Goal: Information Seeking & Learning: Learn about a topic

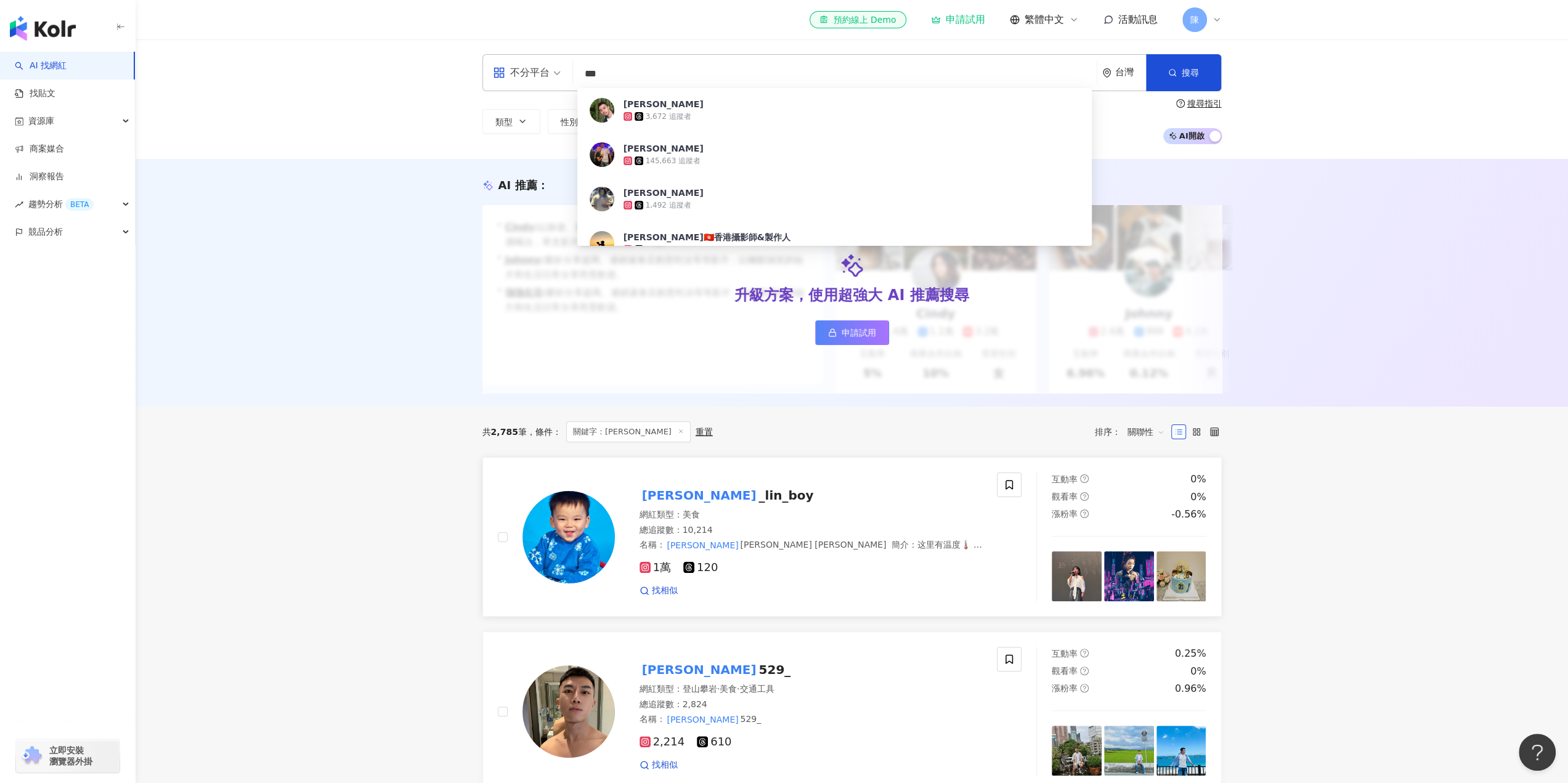
click at [660, 574] on span "1萬" at bounding box center [655, 568] width 31 height 13
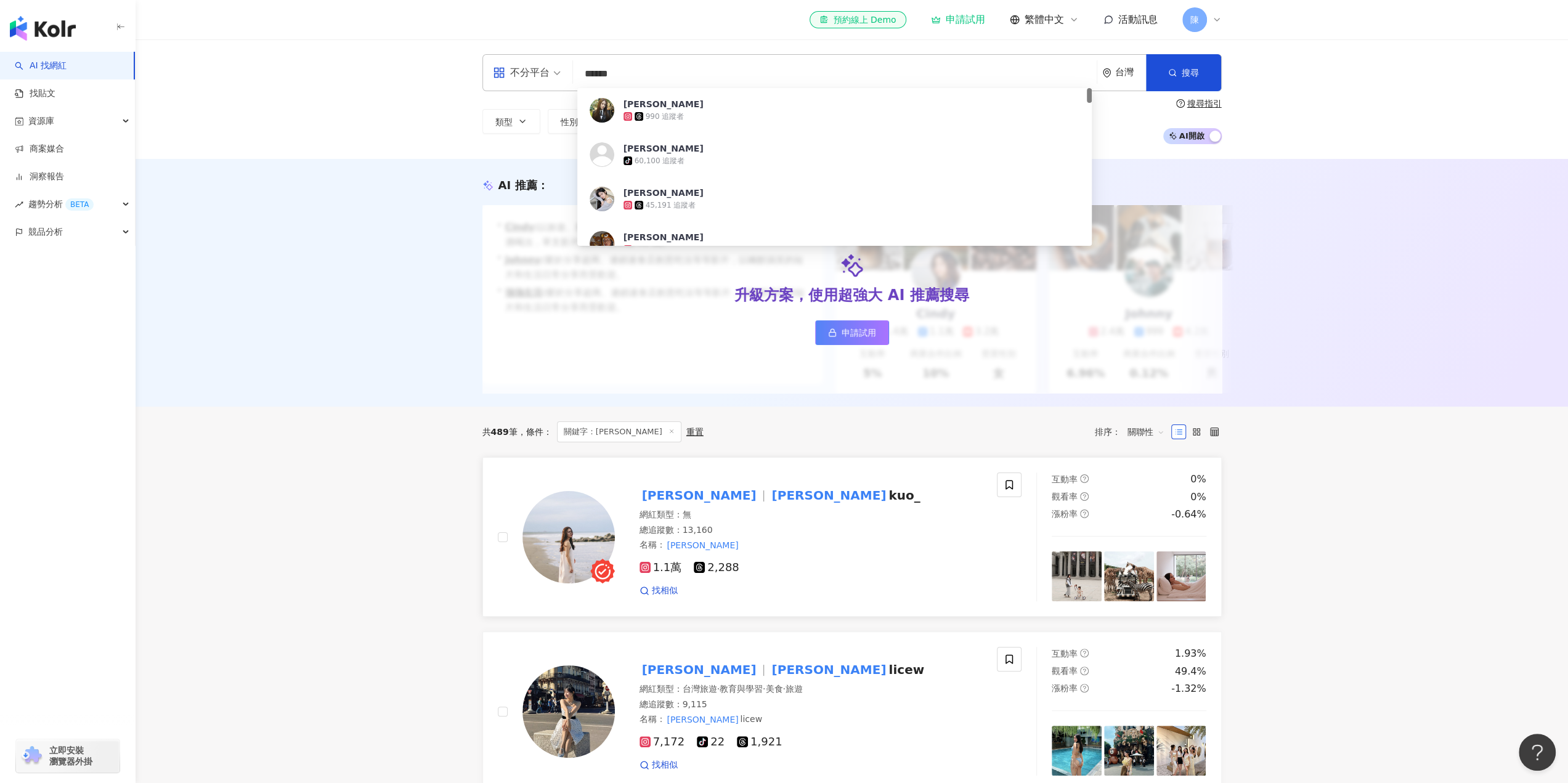
click at [664, 574] on span "1.1萬" at bounding box center [661, 568] width 43 height 13
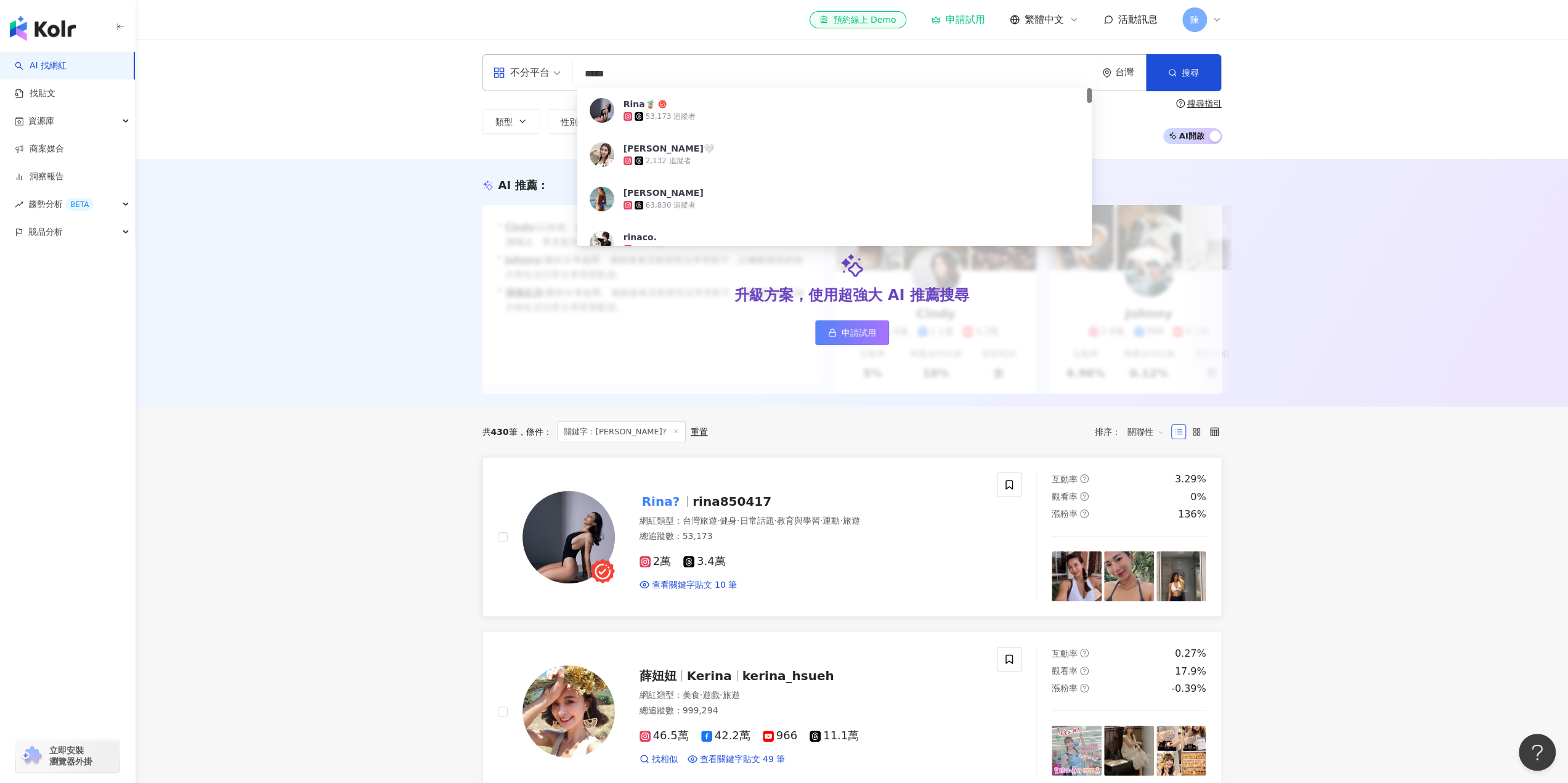
click at [665, 568] on span "2萬" at bounding box center [655, 561] width 31 height 13
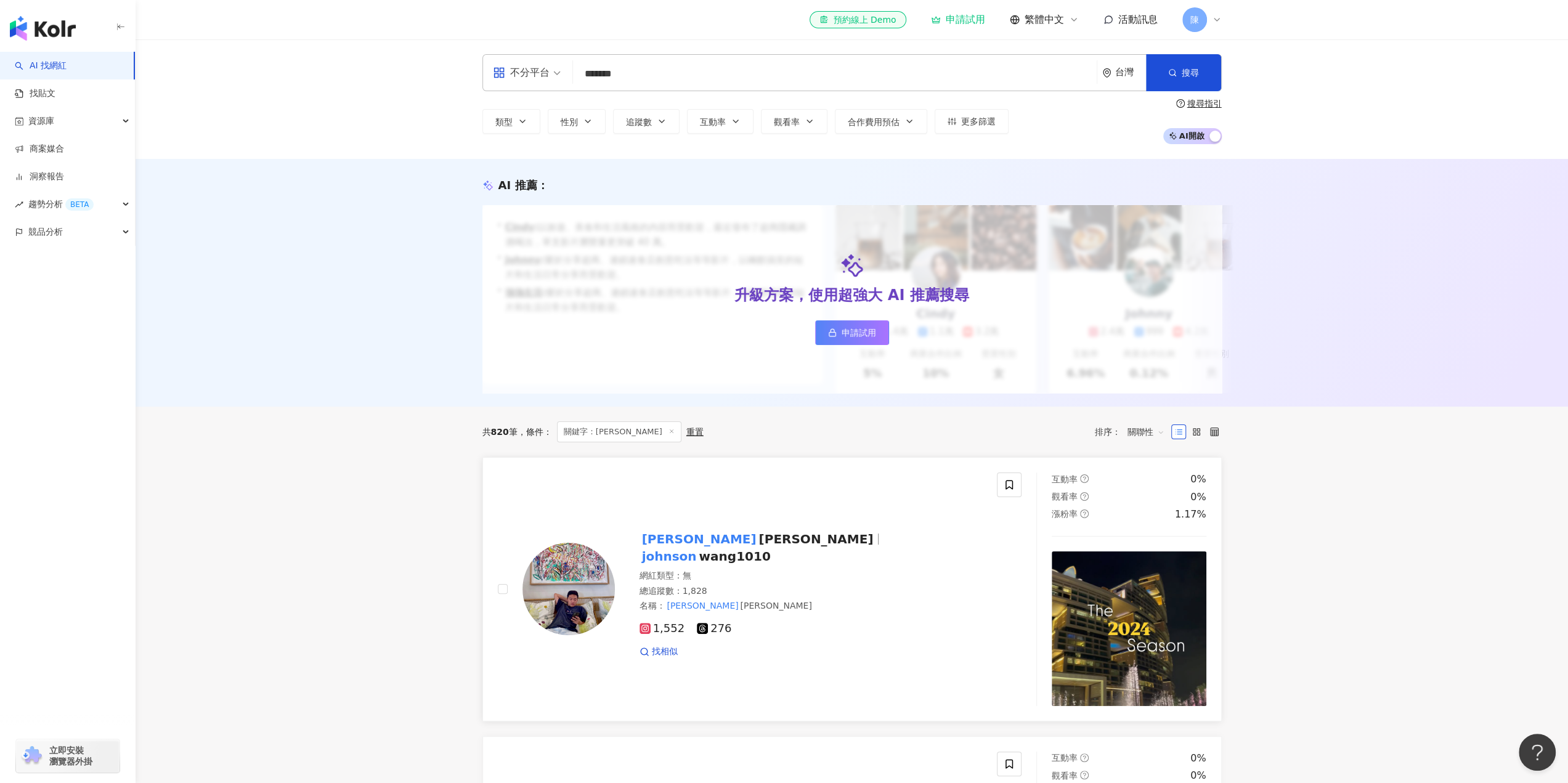
click at [670, 629] on span "1,552" at bounding box center [663, 629] width 46 height 13
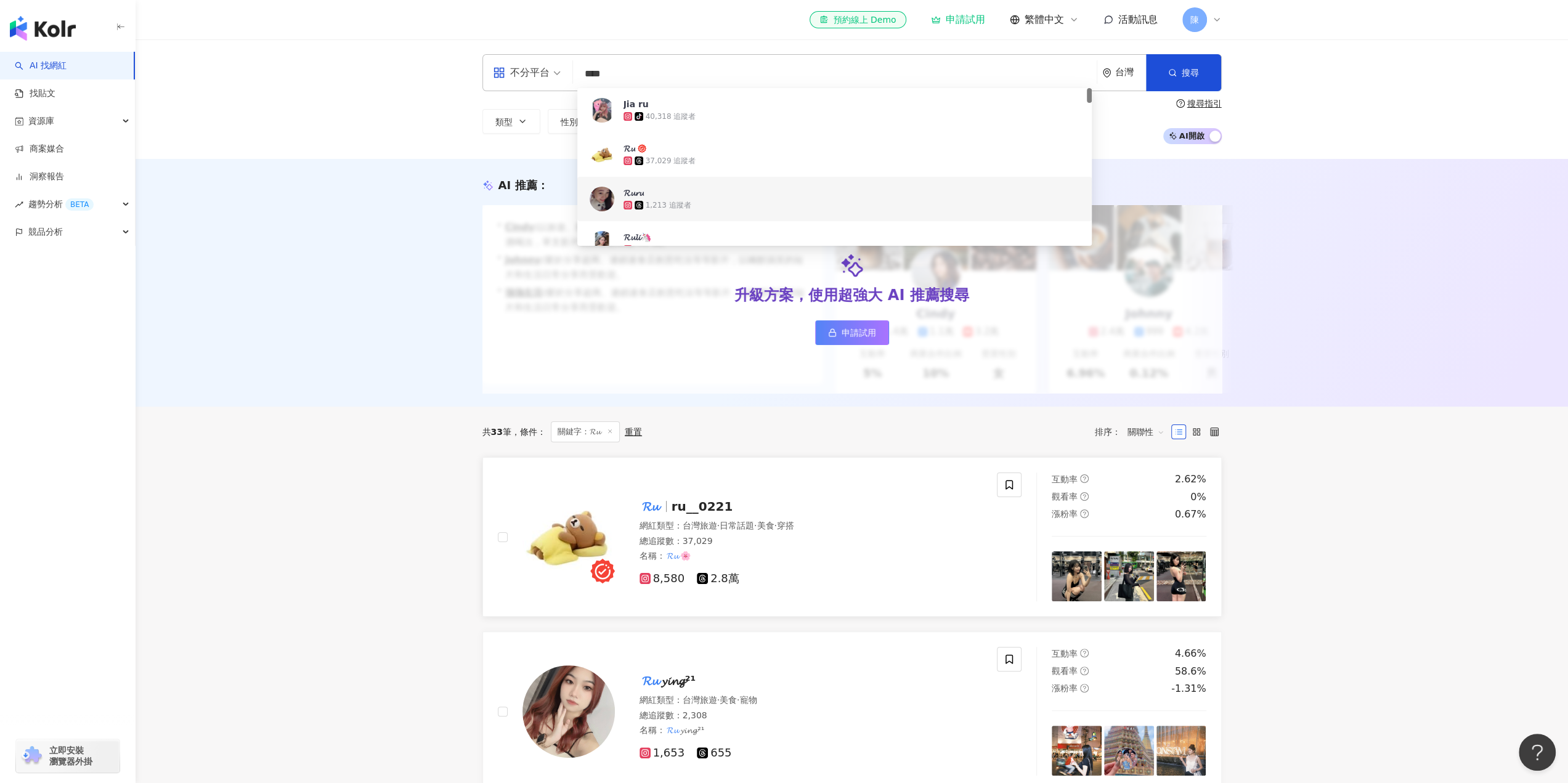
click at [672, 586] on span "8,580" at bounding box center [663, 579] width 46 height 13
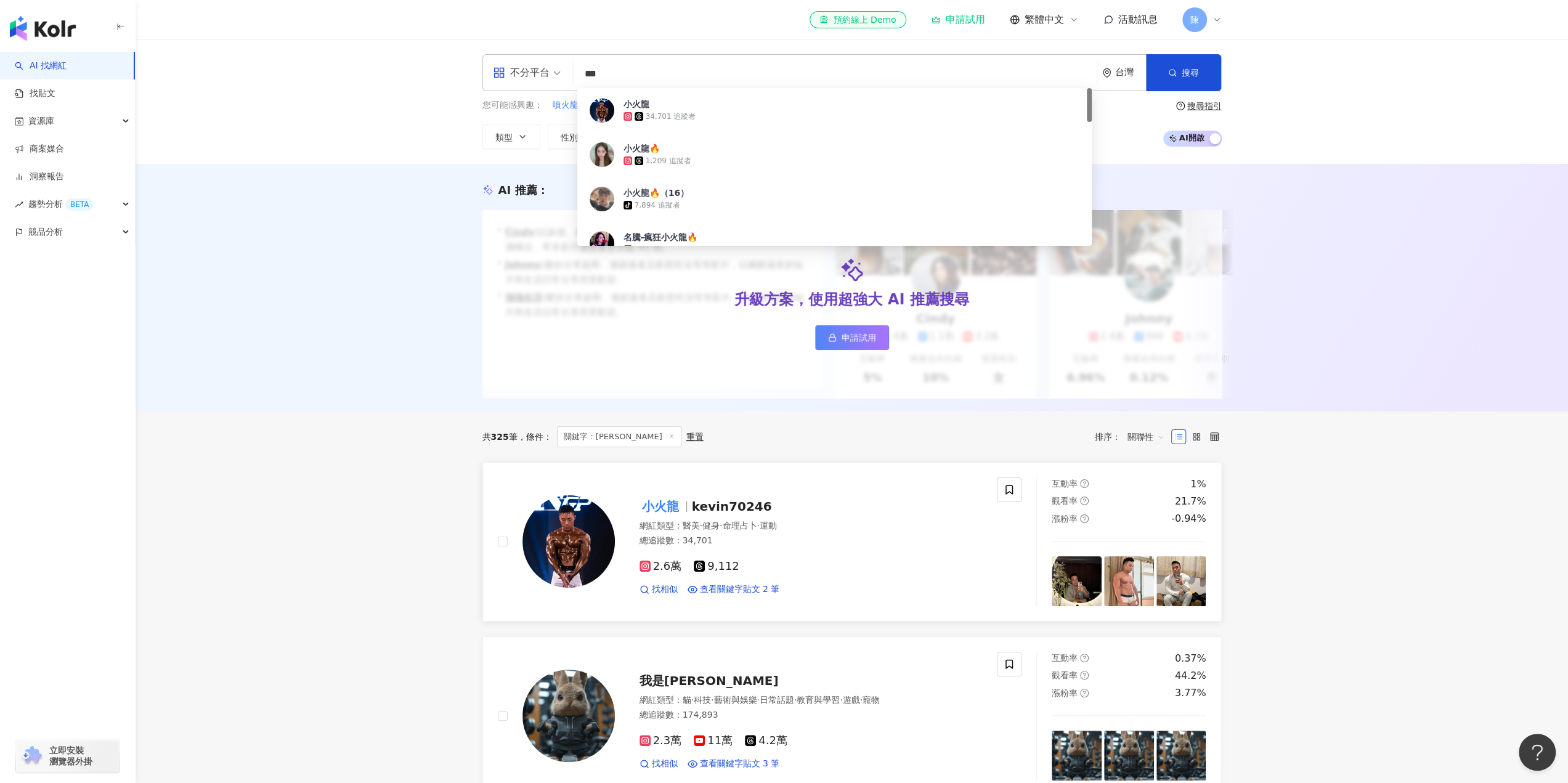
click at [662, 573] on span "2.6萬" at bounding box center [661, 566] width 43 height 13
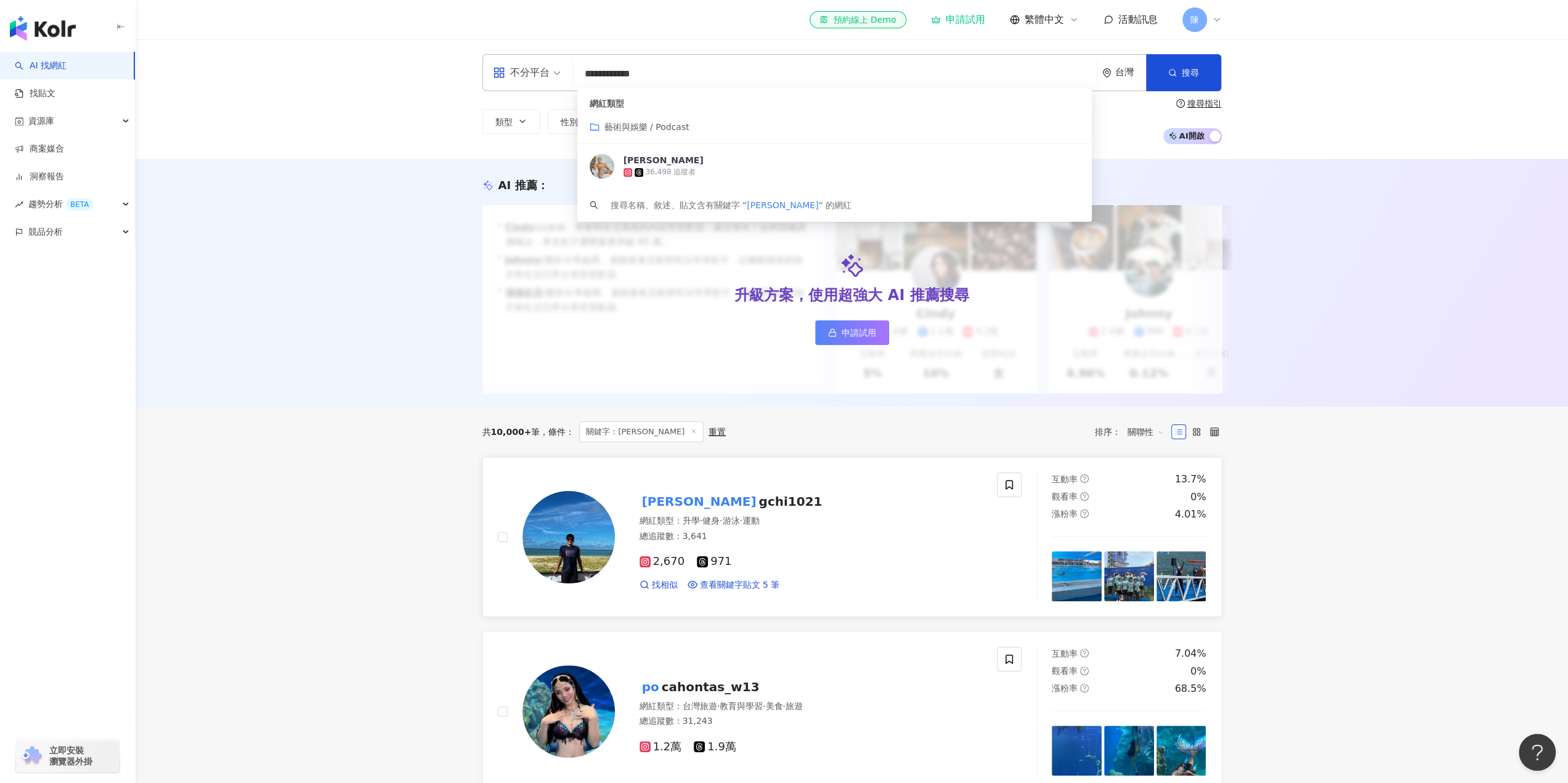
click at [672, 568] on span "2,670" at bounding box center [663, 561] width 46 height 13
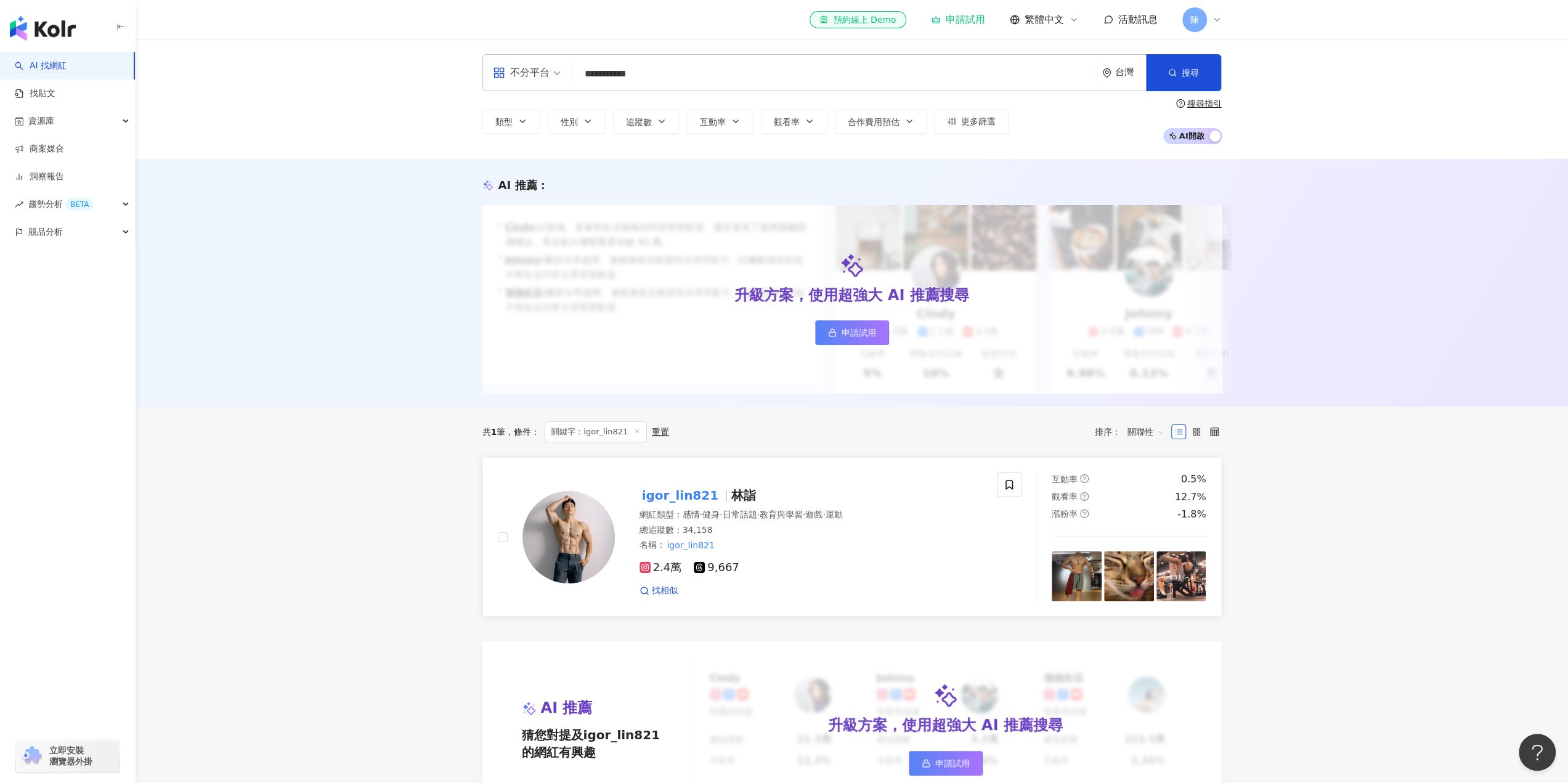
click at [655, 574] on span "2.4萬" at bounding box center [661, 568] width 43 height 13
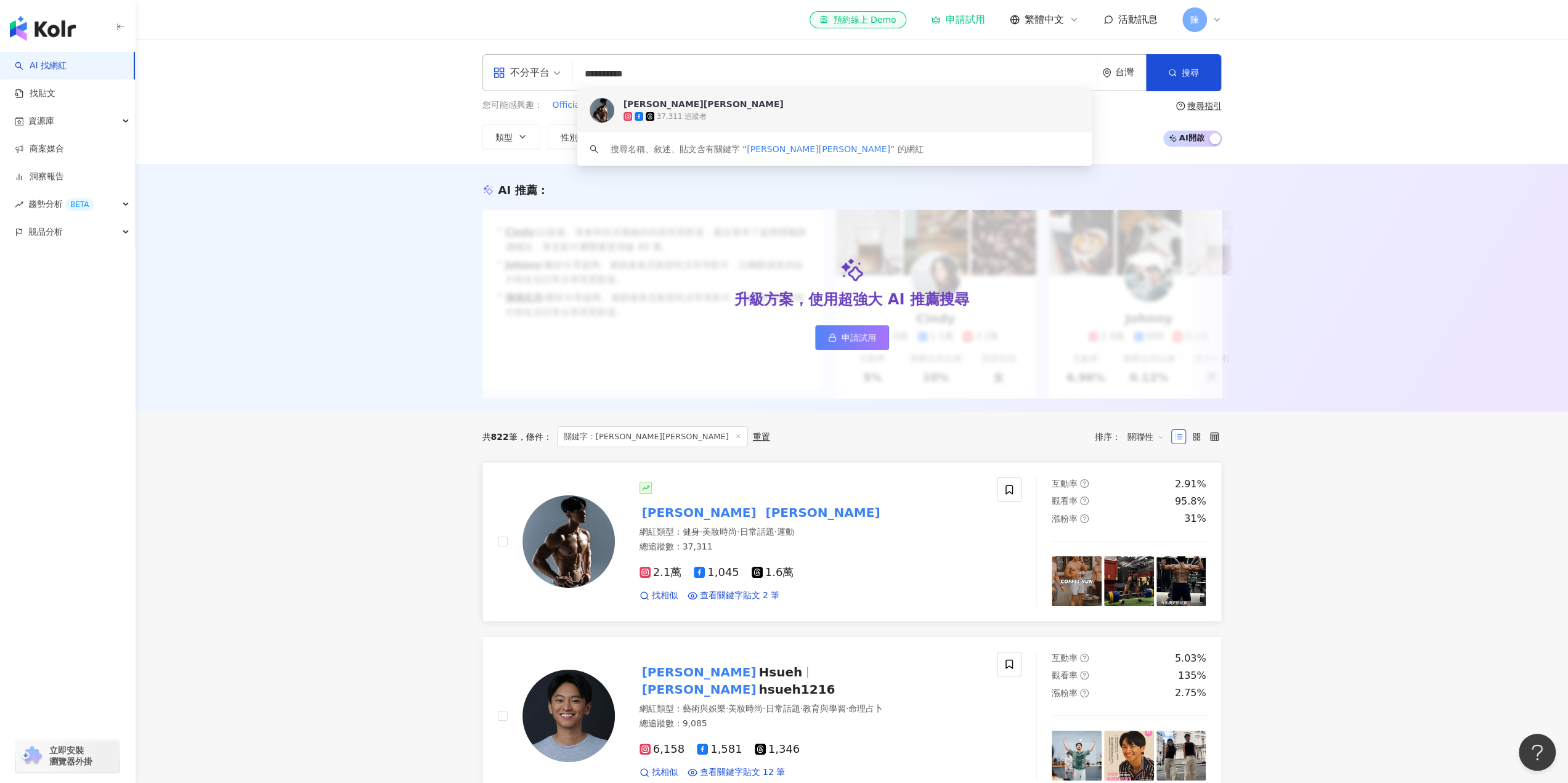
click at [668, 579] on span "2.1萬" at bounding box center [661, 573] width 43 height 13
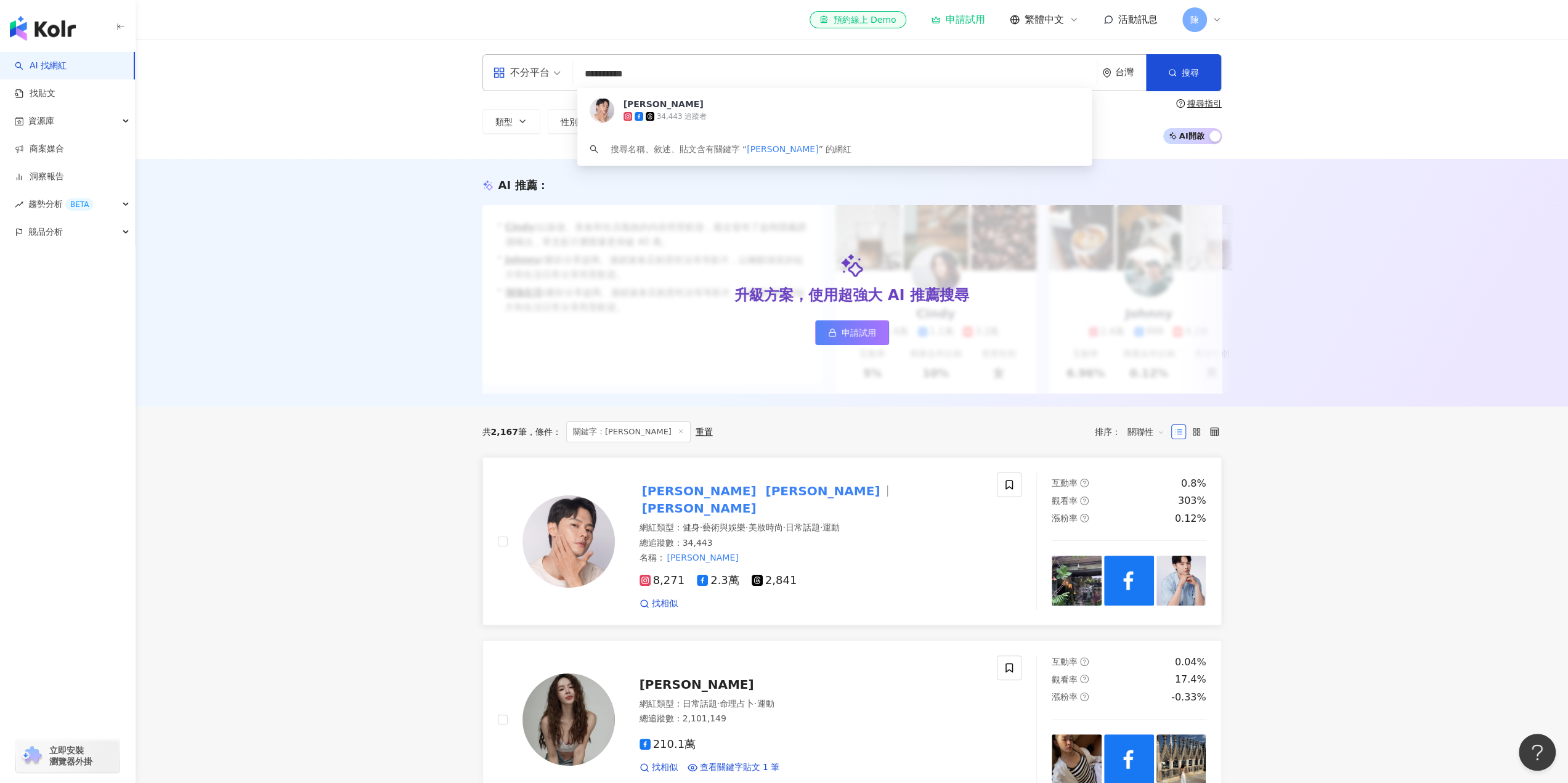
click at [670, 577] on span "8,271" at bounding box center [663, 581] width 46 height 13
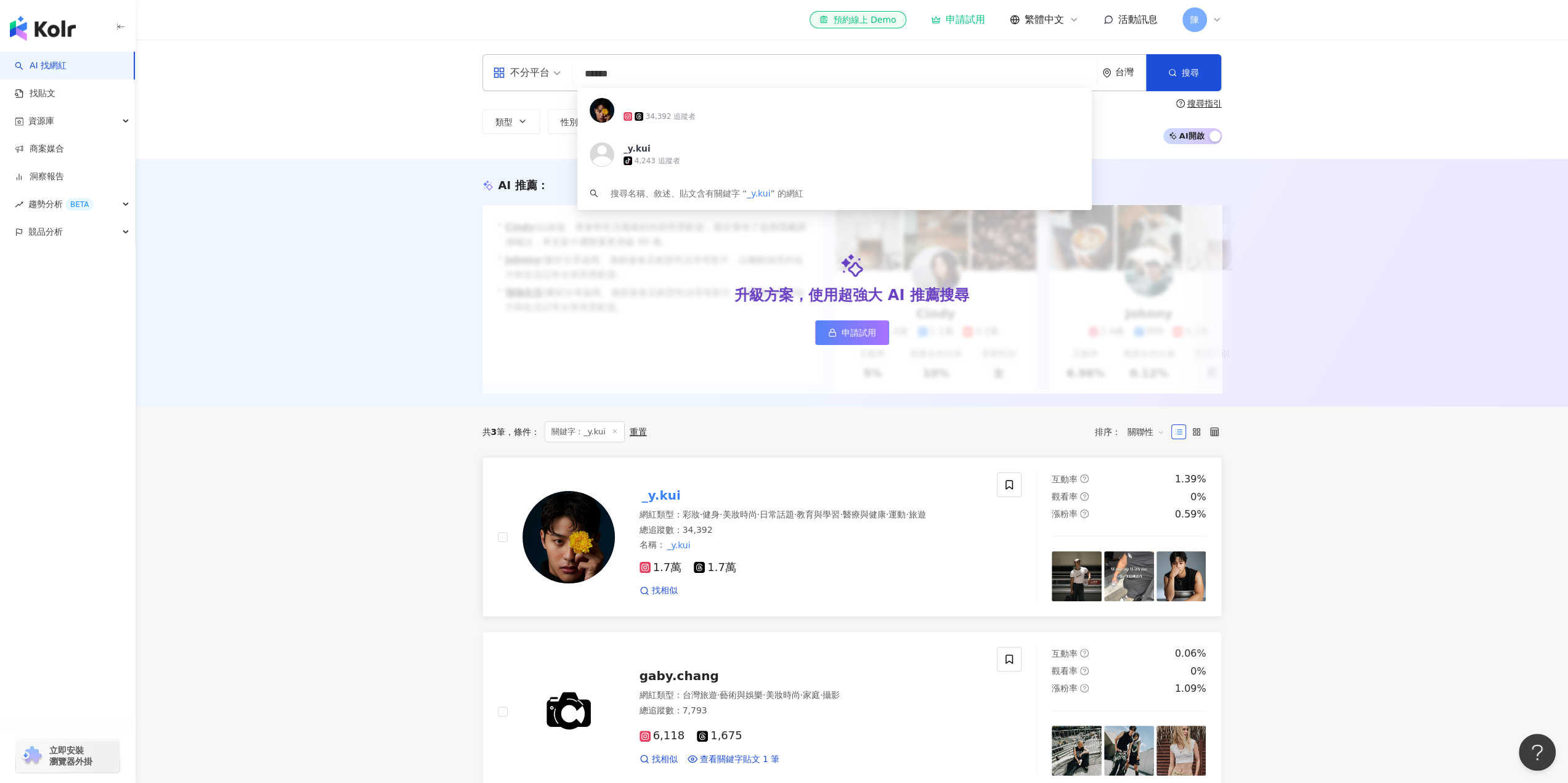
click at [669, 574] on span "1.7萬" at bounding box center [661, 568] width 43 height 13
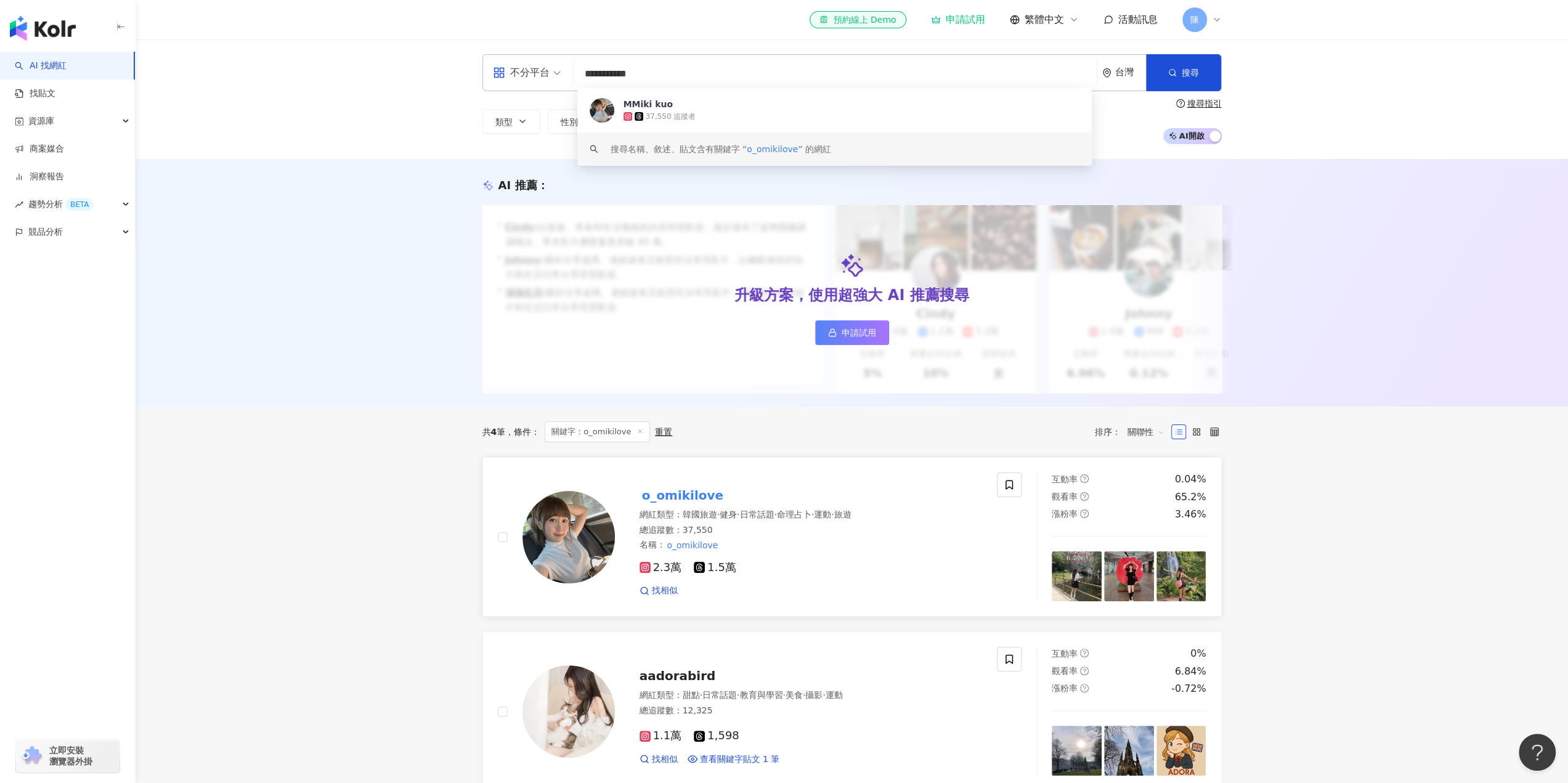
click at [671, 574] on span "2.3萬" at bounding box center [661, 568] width 43 height 13
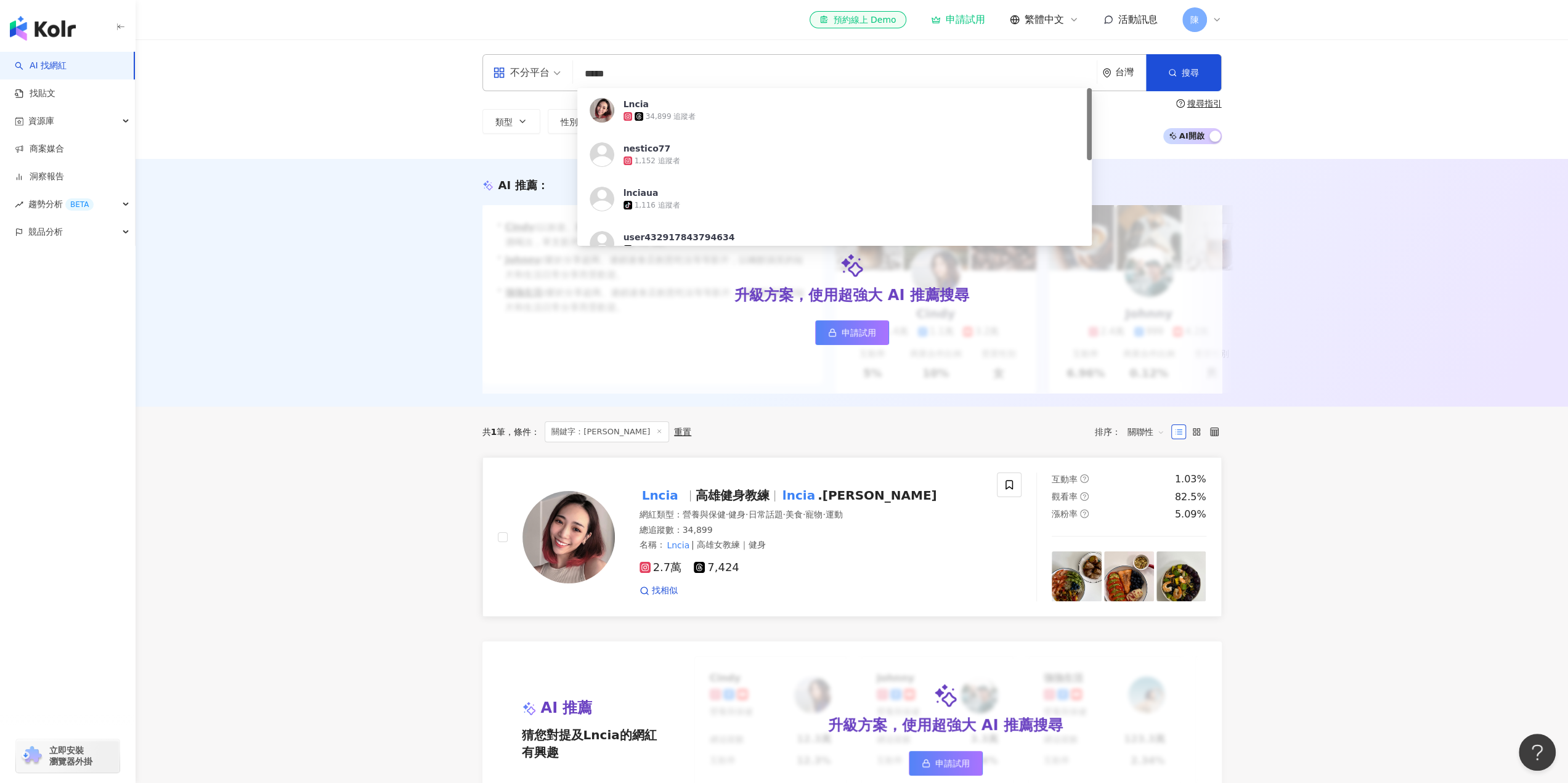
click at [659, 505] on mark "Lncia" at bounding box center [660, 496] width 41 height 20
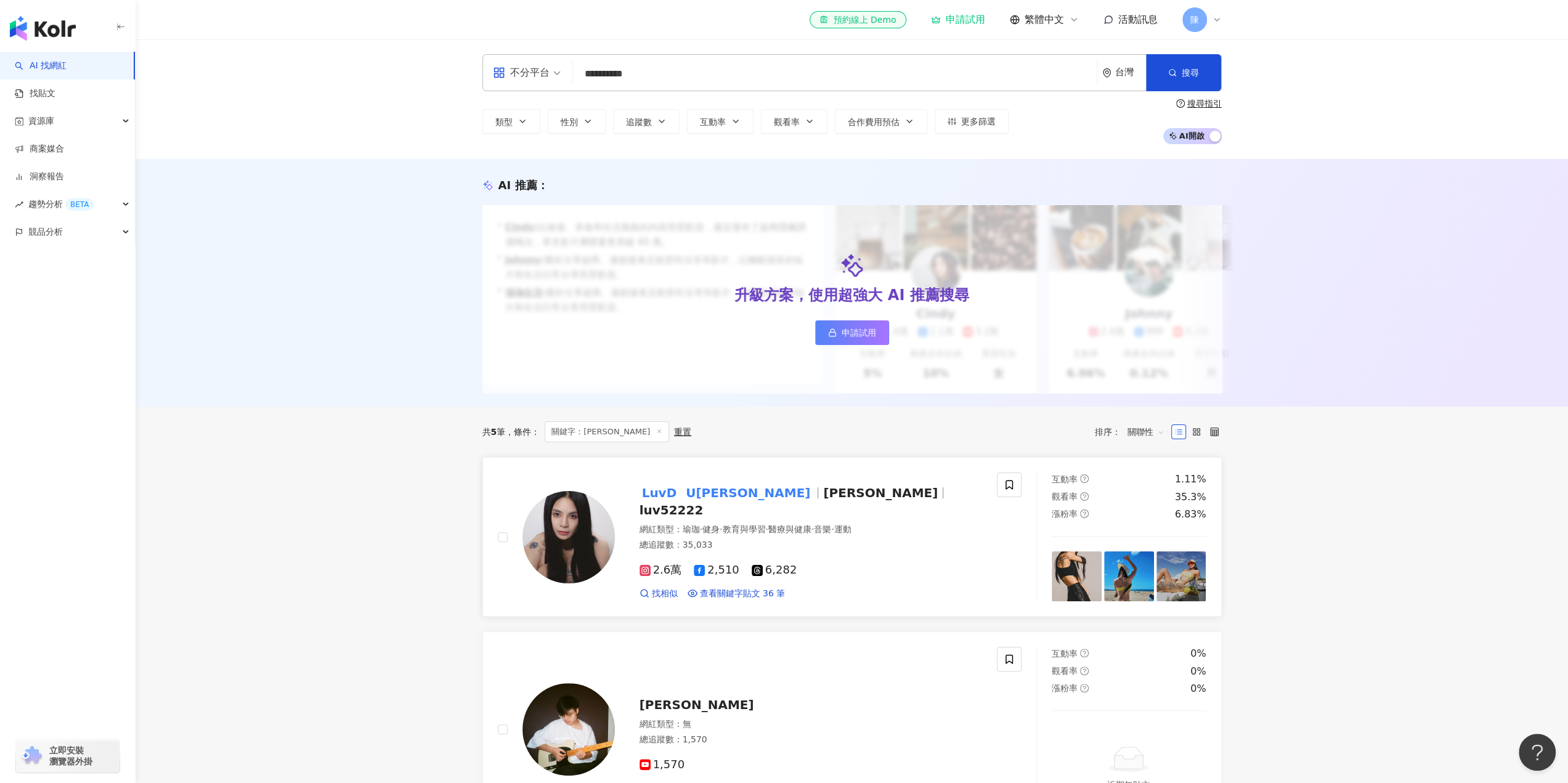
click at [670, 573] on span "2.6萬" at bounding box center [661, 570] width 43 height 13
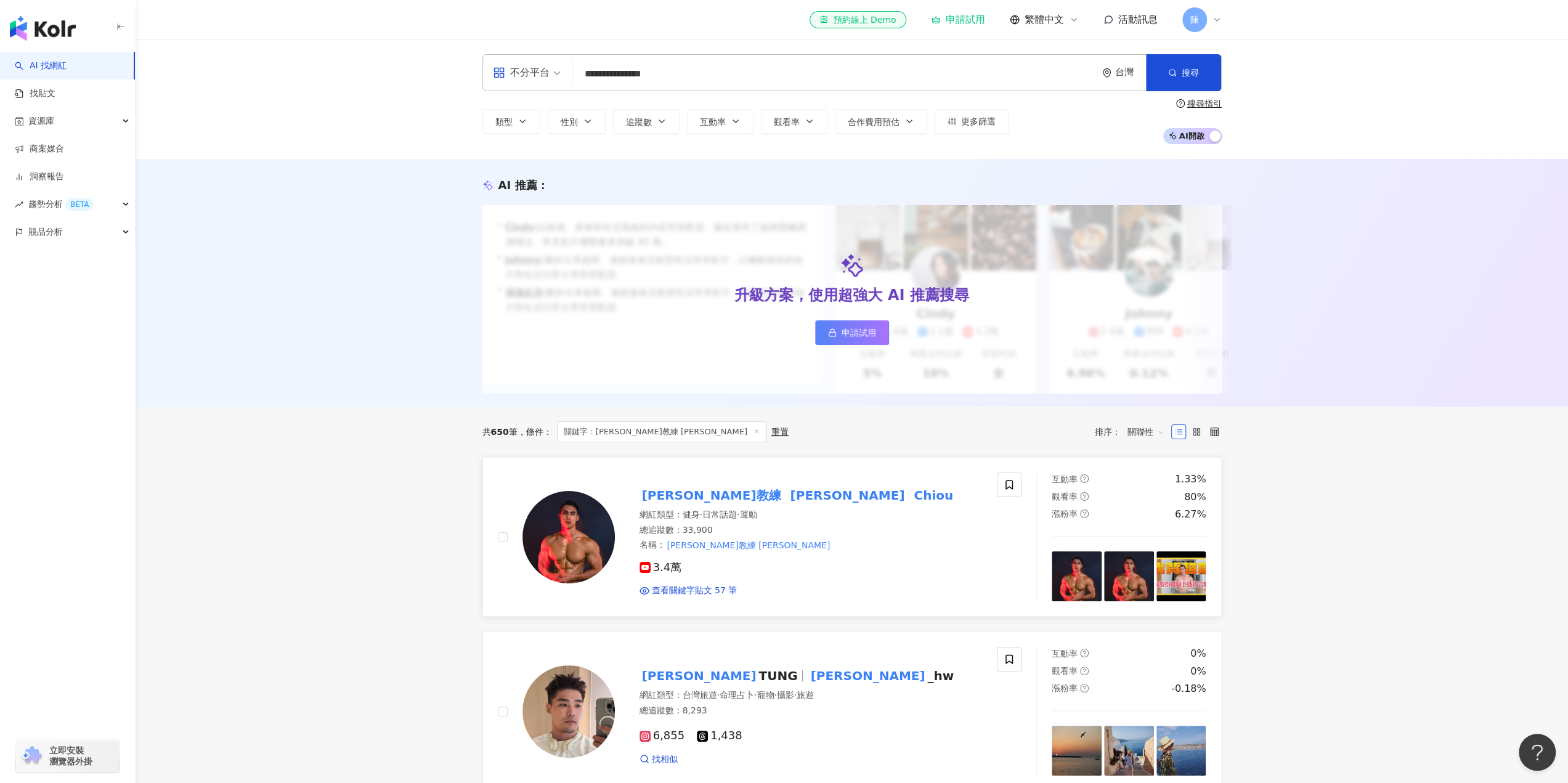
click at [670, 574] on span "3.4萬" at bounding box center [661, 568] width 43 height 13
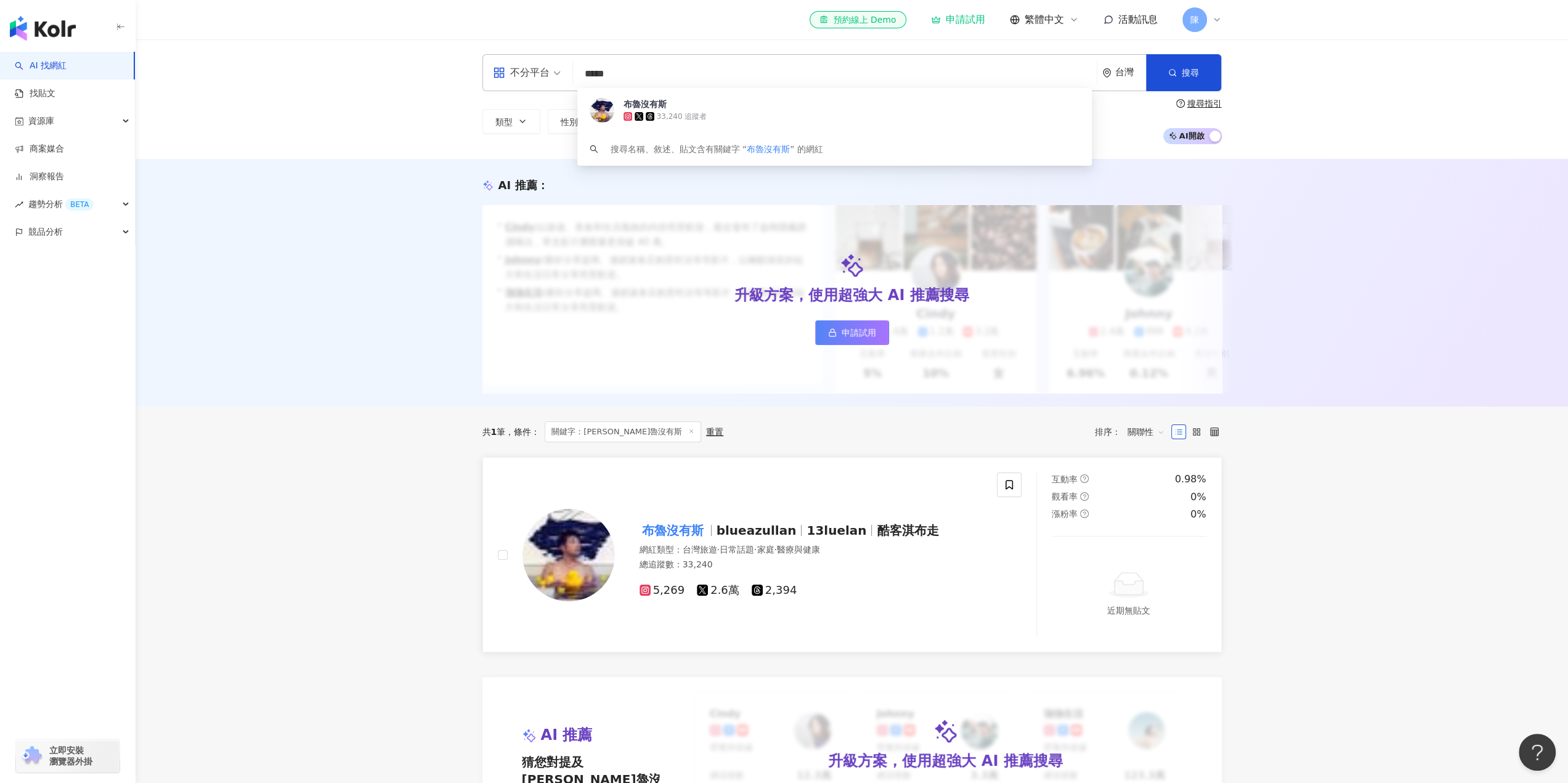
click at [659, 597] on span "5,269" at bounding box center [663, 591] width 46 height 13
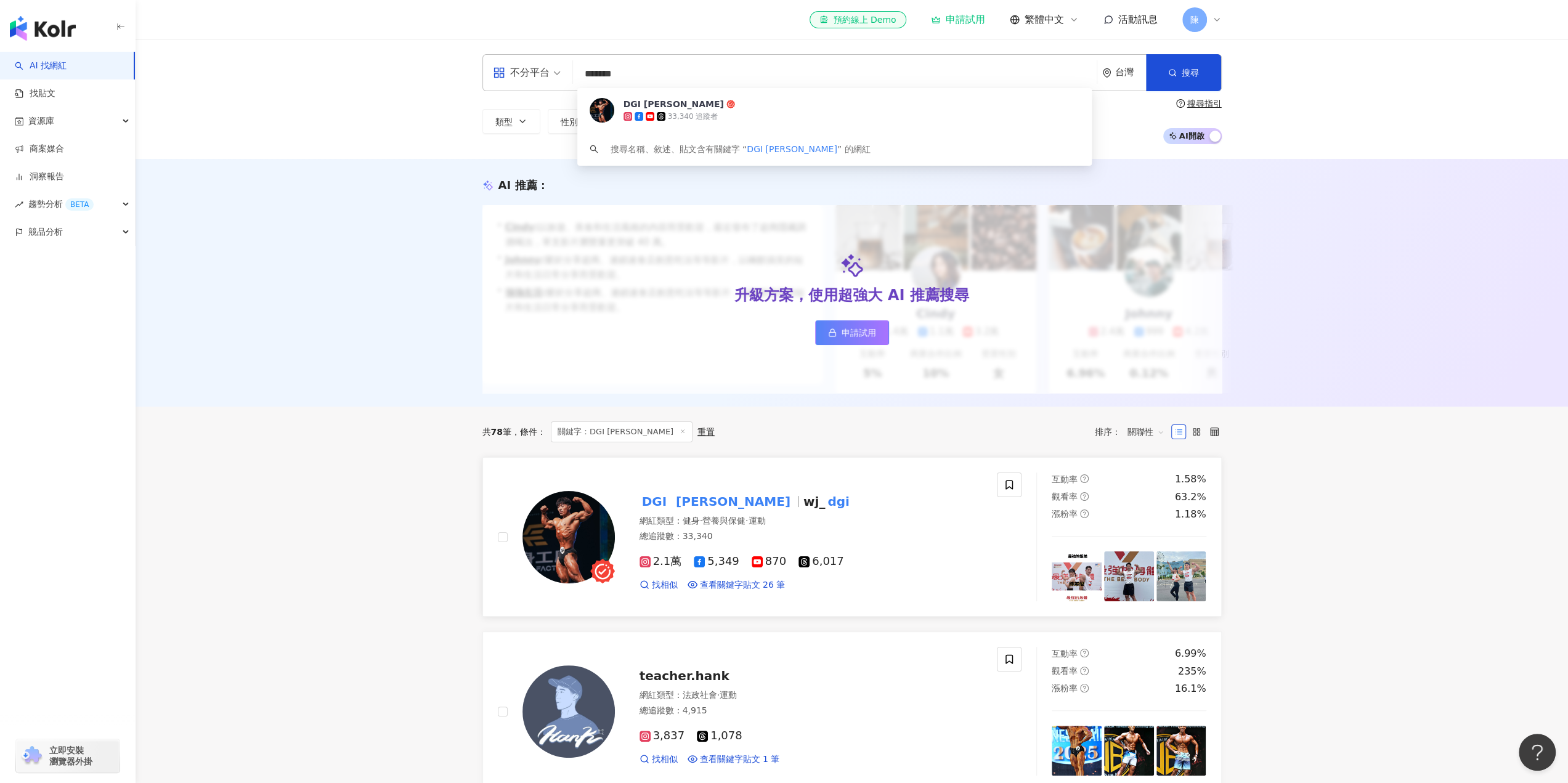
click at [667, 568] on span "2.1萬" at bounding box center [661, 561] width 43 height 13
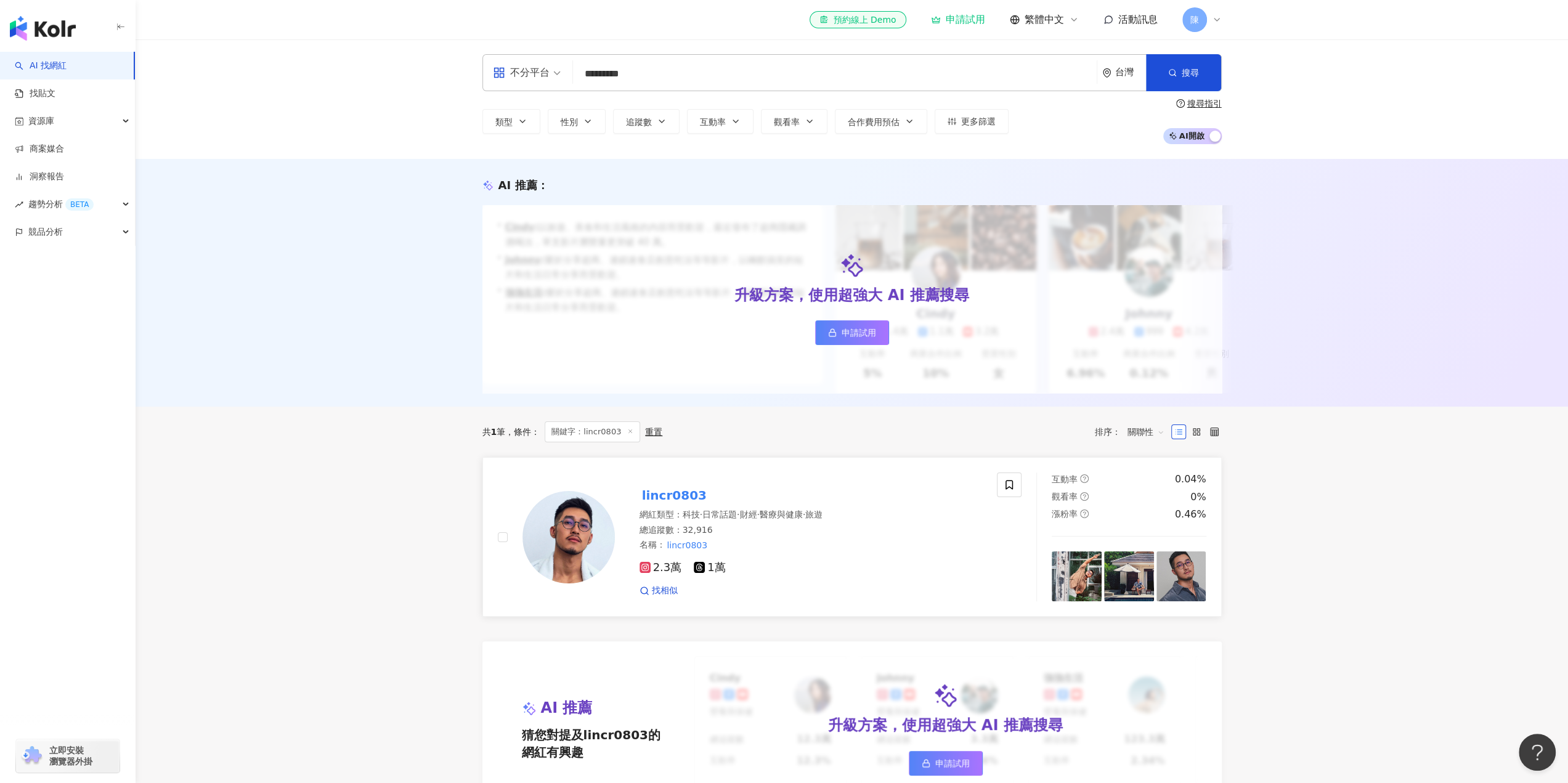
click at [664, 574] on span "2.3萬" at bounding box center [661, 568] width 43 height 13
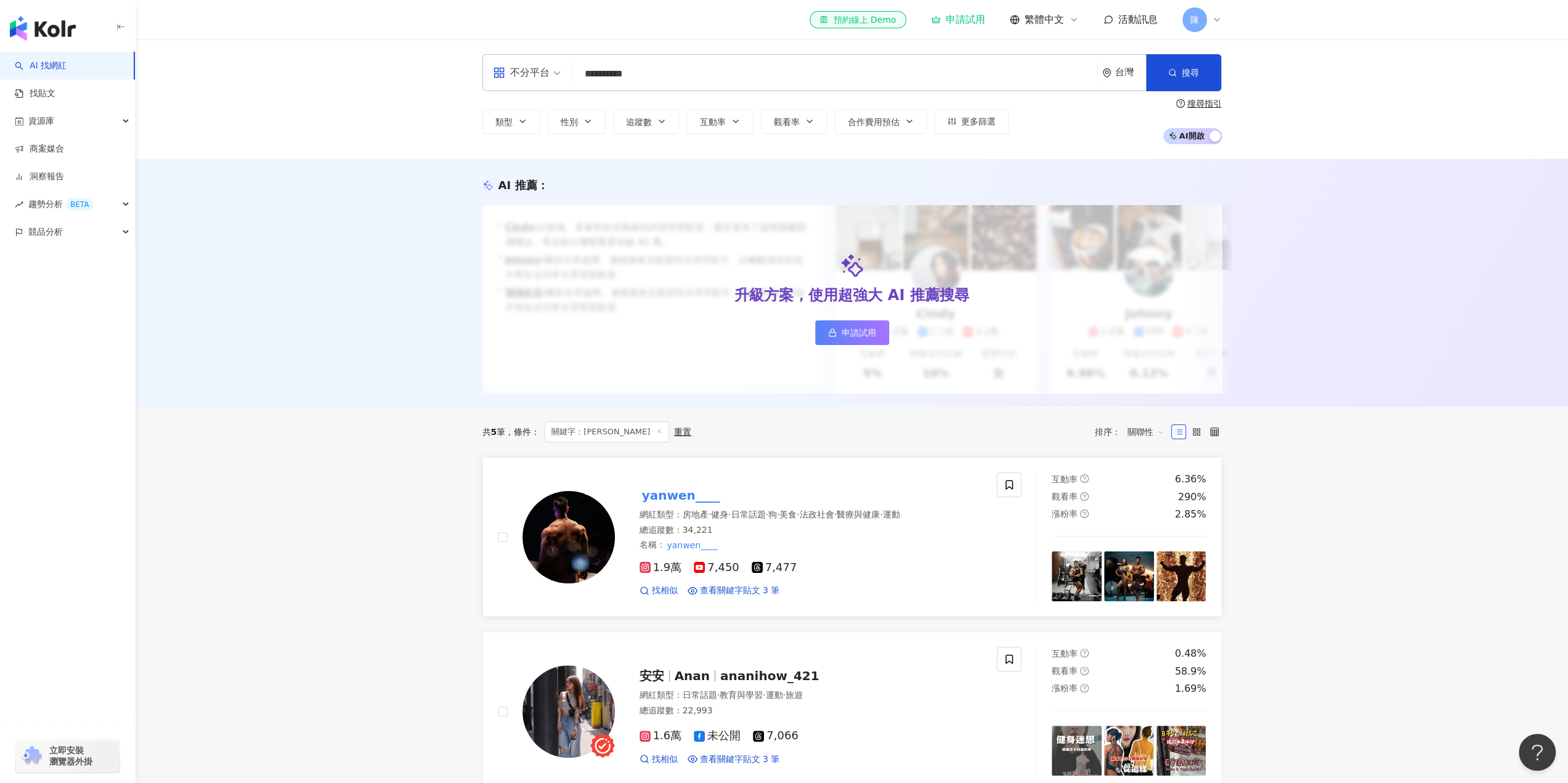
click at [673, 574] on span "1.9萬" at bounding box center [661, 568] width 43 height 13
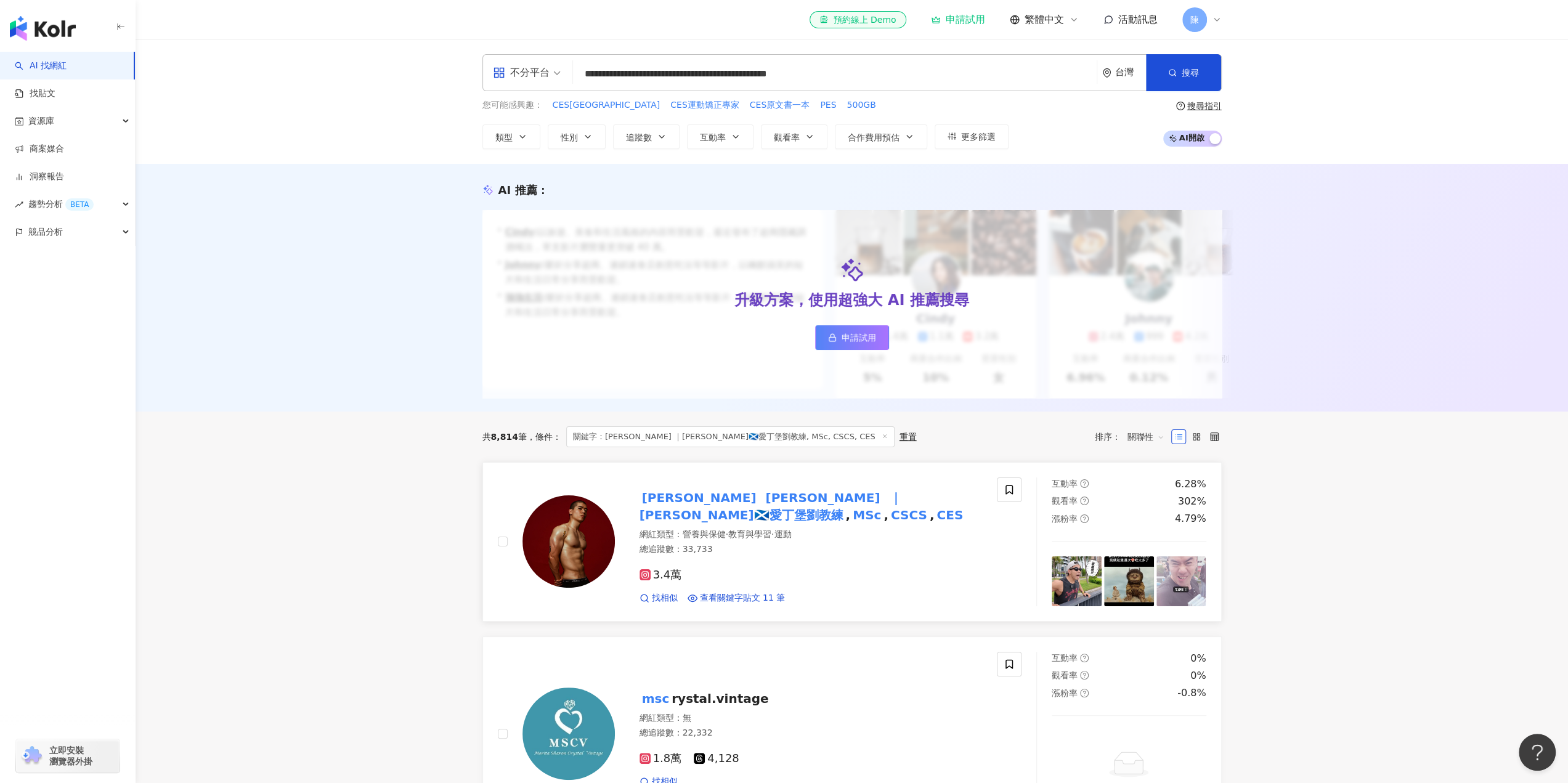
click at [667, 576] on span "3.4萬" at bounding box center [661, 575] width 43 height 13
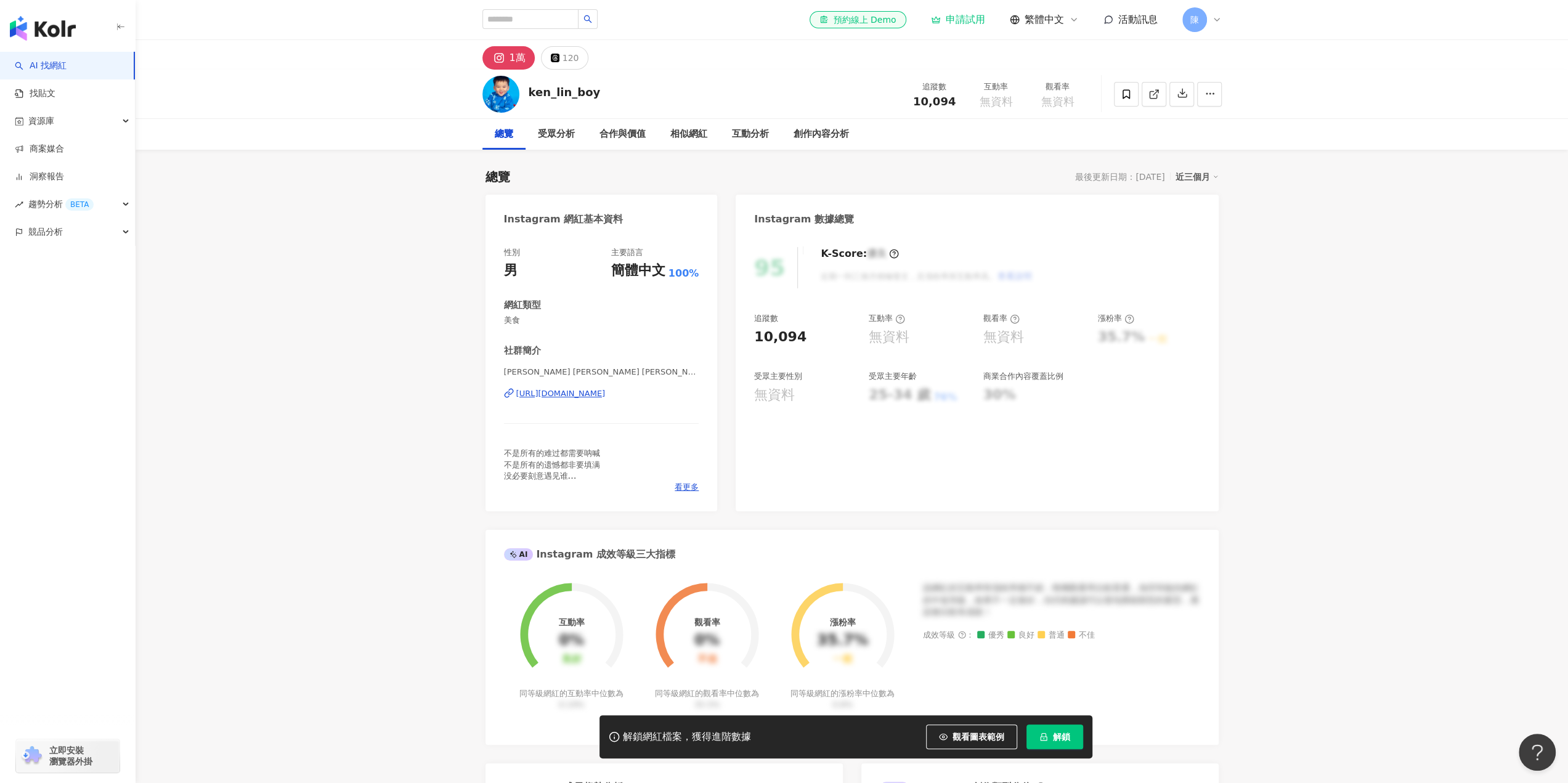
click at [606, 393] on div "[URL][DOMAIN_NAME]" at bounding box center [561, 394] width 89 height 11
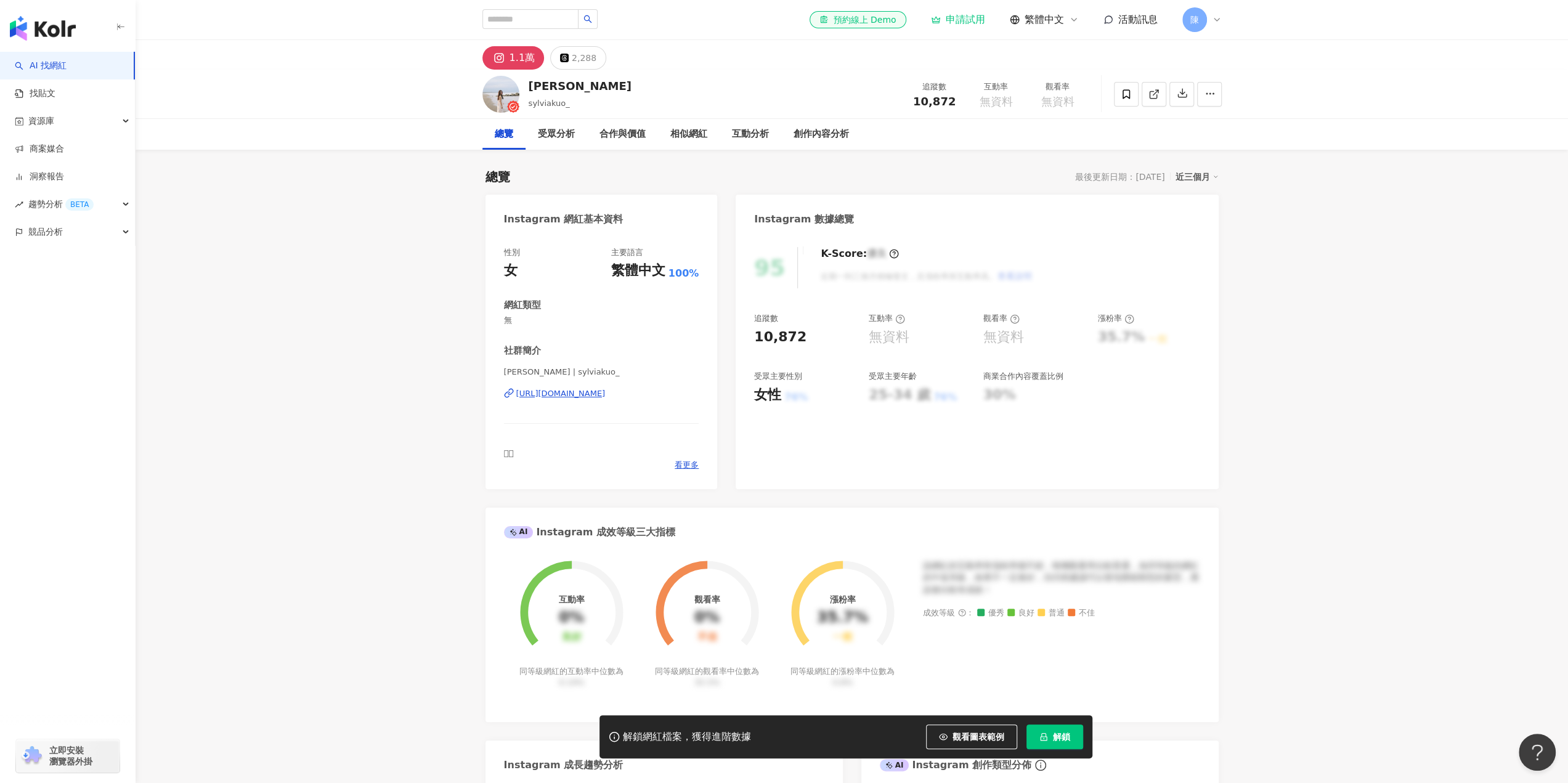
click at [606, 390] on div "[URL][DOMAIN_NAME]" at bounding box center [561, 394] width 89 height 11
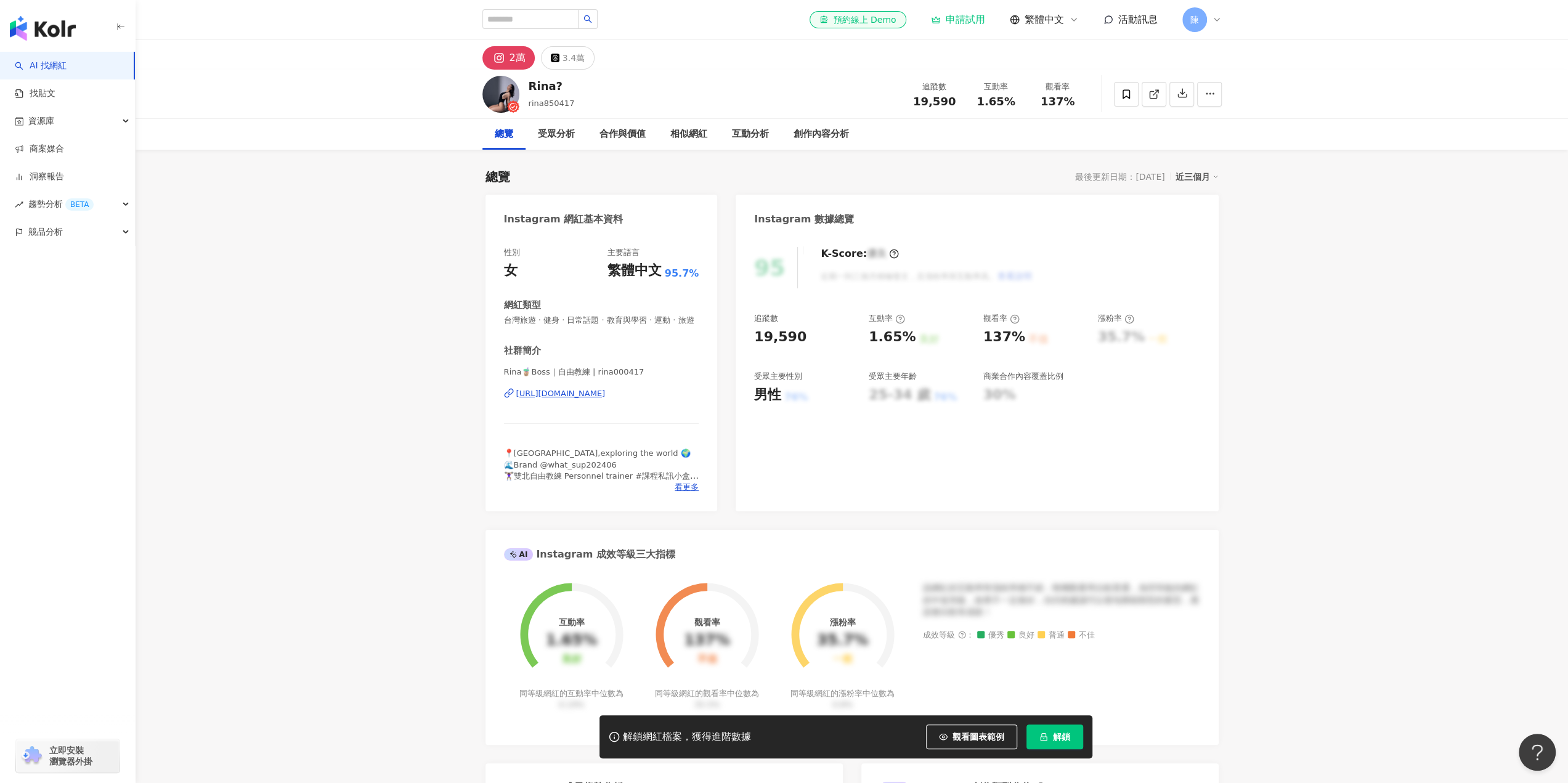
click at [606, 399] on div "[URL][DOMAIN_NAME]" at bounding box center [561, 394] width 89 height 11
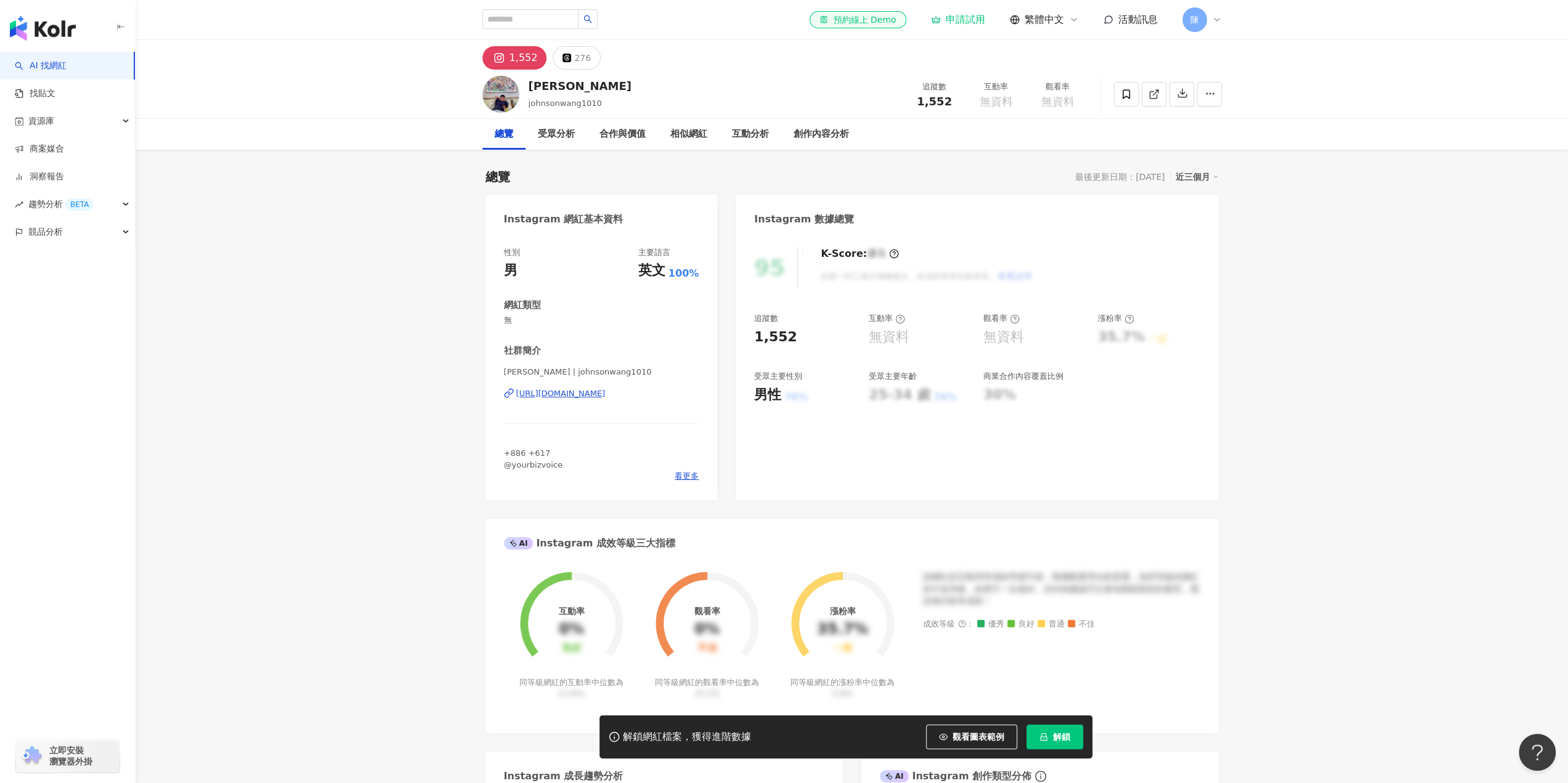
click at [606, 392] on div "https://www.instagram.com/johnsonwang1010/" at bounding box center [561, 394] width 89 height 11
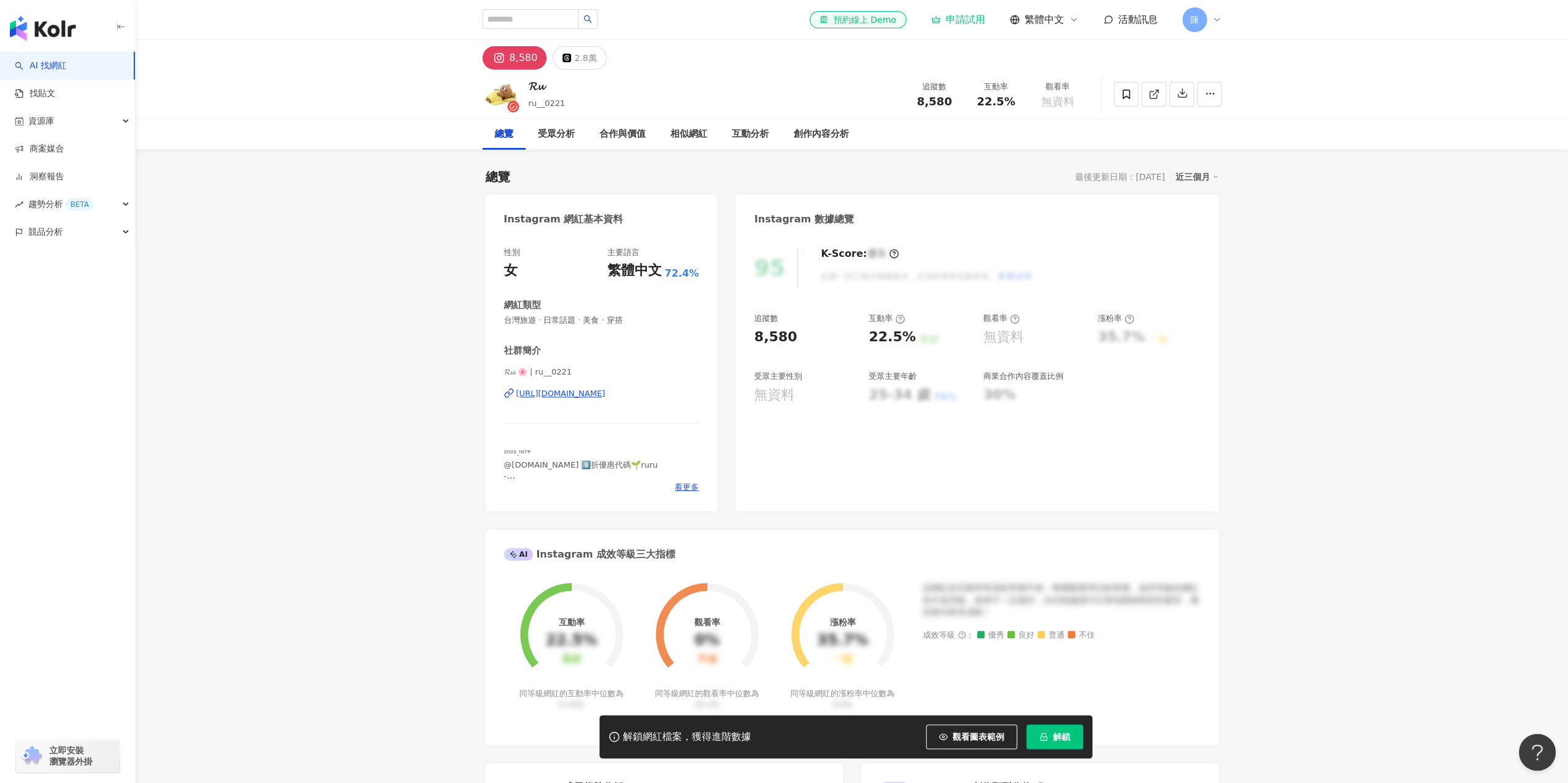
click at [606, 395] on div "[URL][DOMAIN_NAME]" at bounding box center [561, 394] width 89 height 11
click at [606, 395] on div "https://www.instagram.com/kevin70246/" at bounding box center [561, 394] width 89 height 11
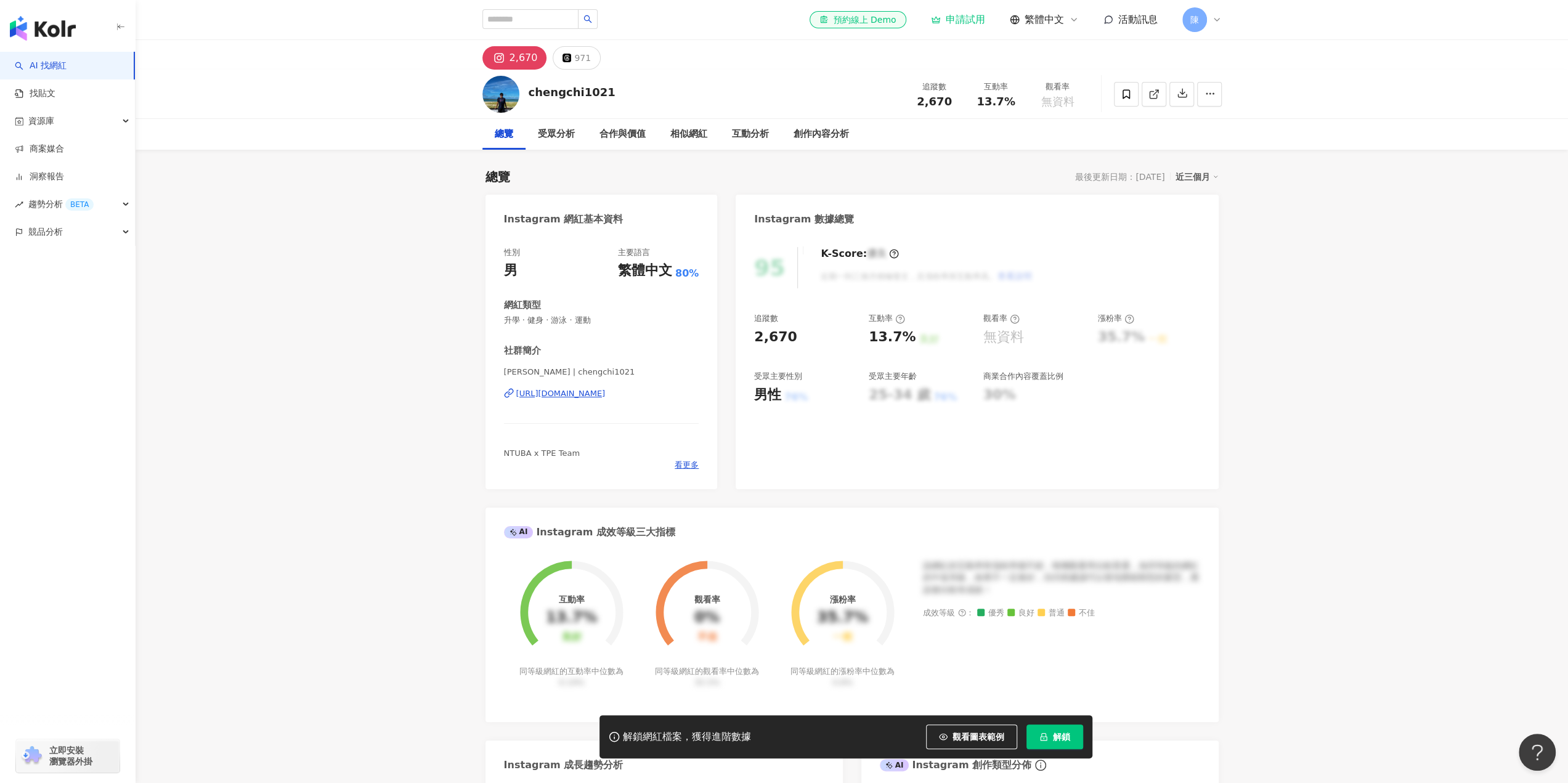
click at [606, 395] on div "https://www.instagram.com/chengchi1021/" at bounding box center [561, 394] width 89 height 11
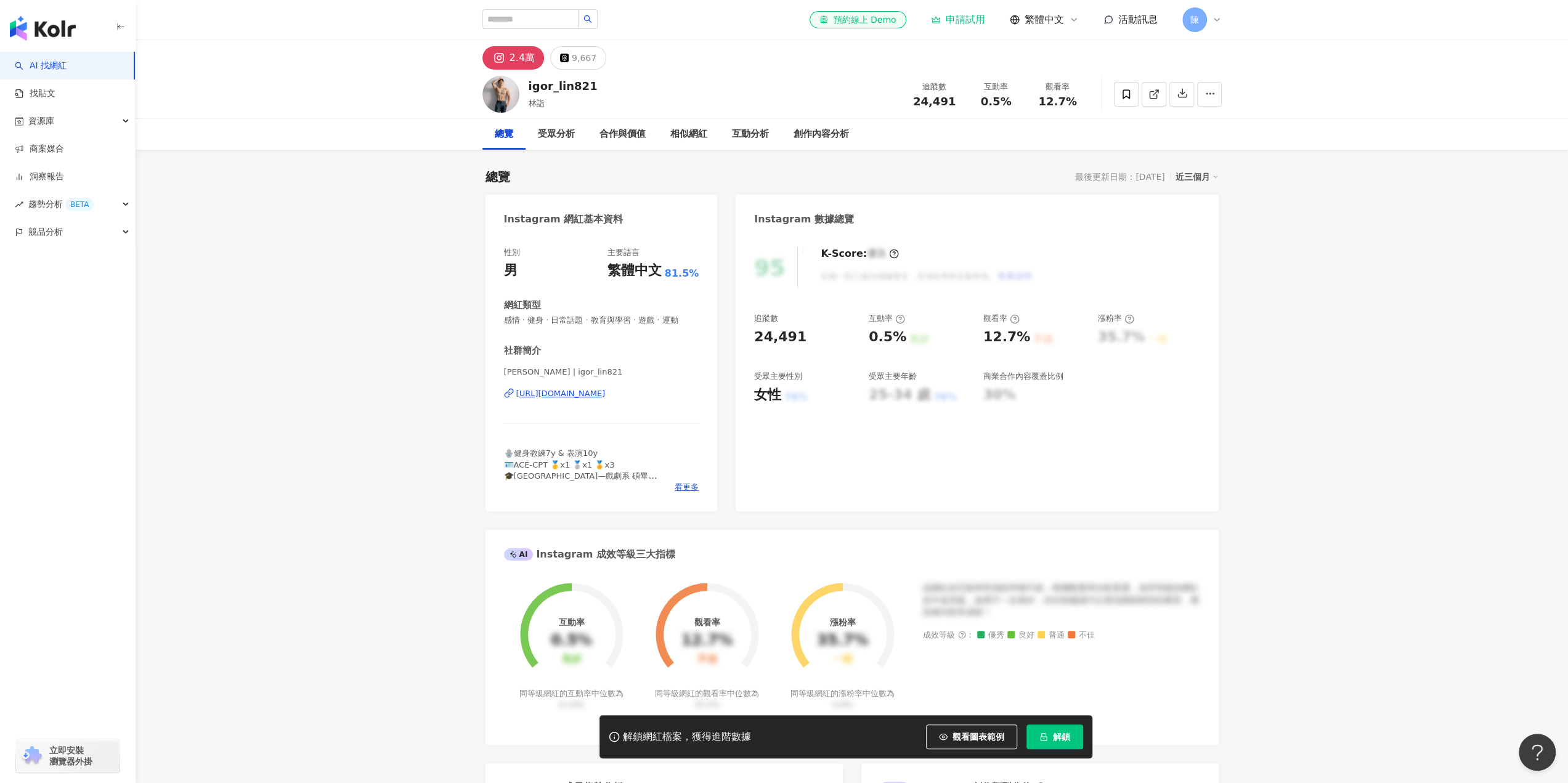
click at [606, 393] on div "https://www.instagram.com/igor_lin821/" at bounding box center [561, 394] width 89 height 11
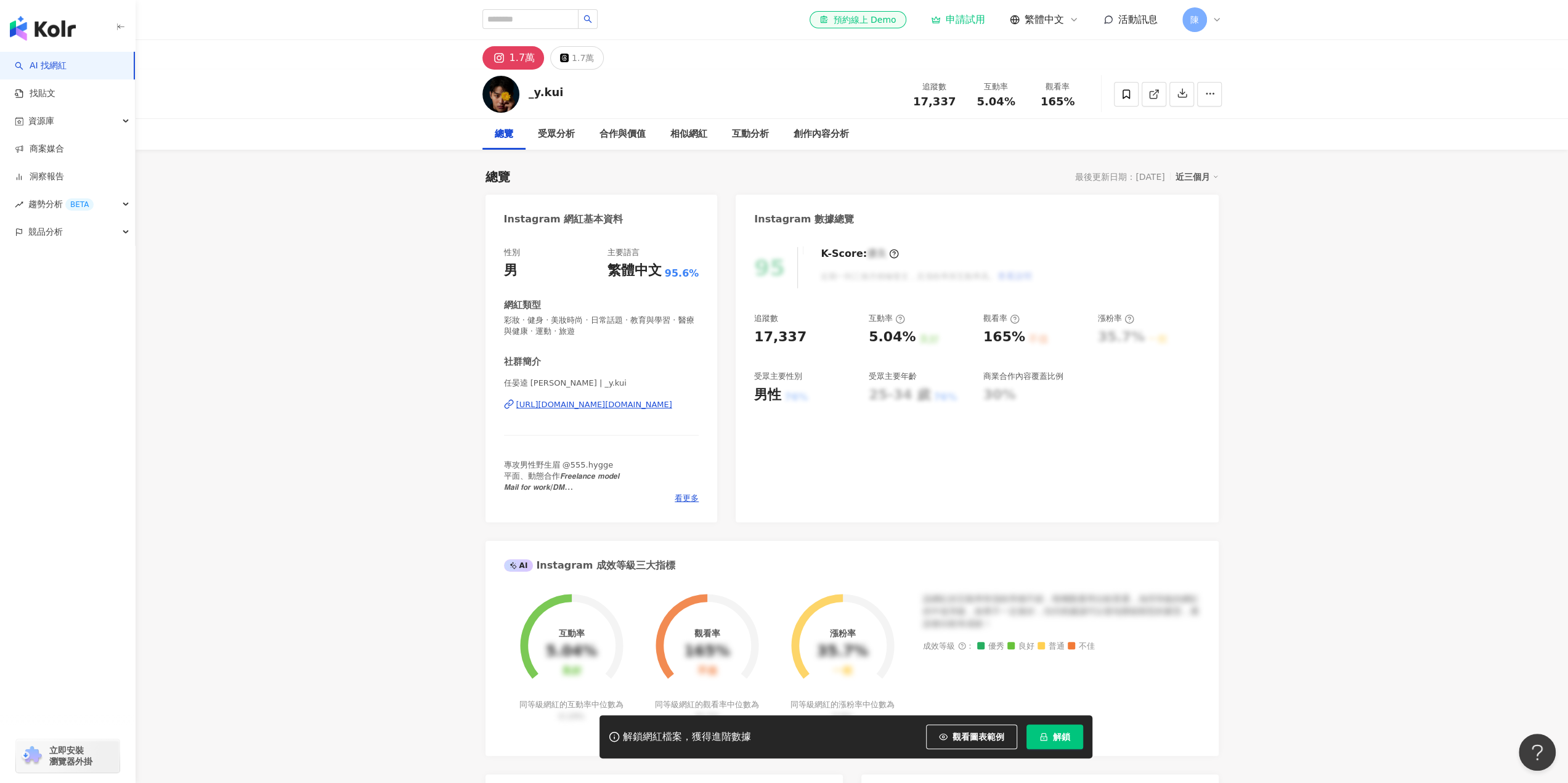
click at [640, 404] on div "https://www.instagram.com/_y.kui/" at bounding box center [594, 405] width 156 height 11
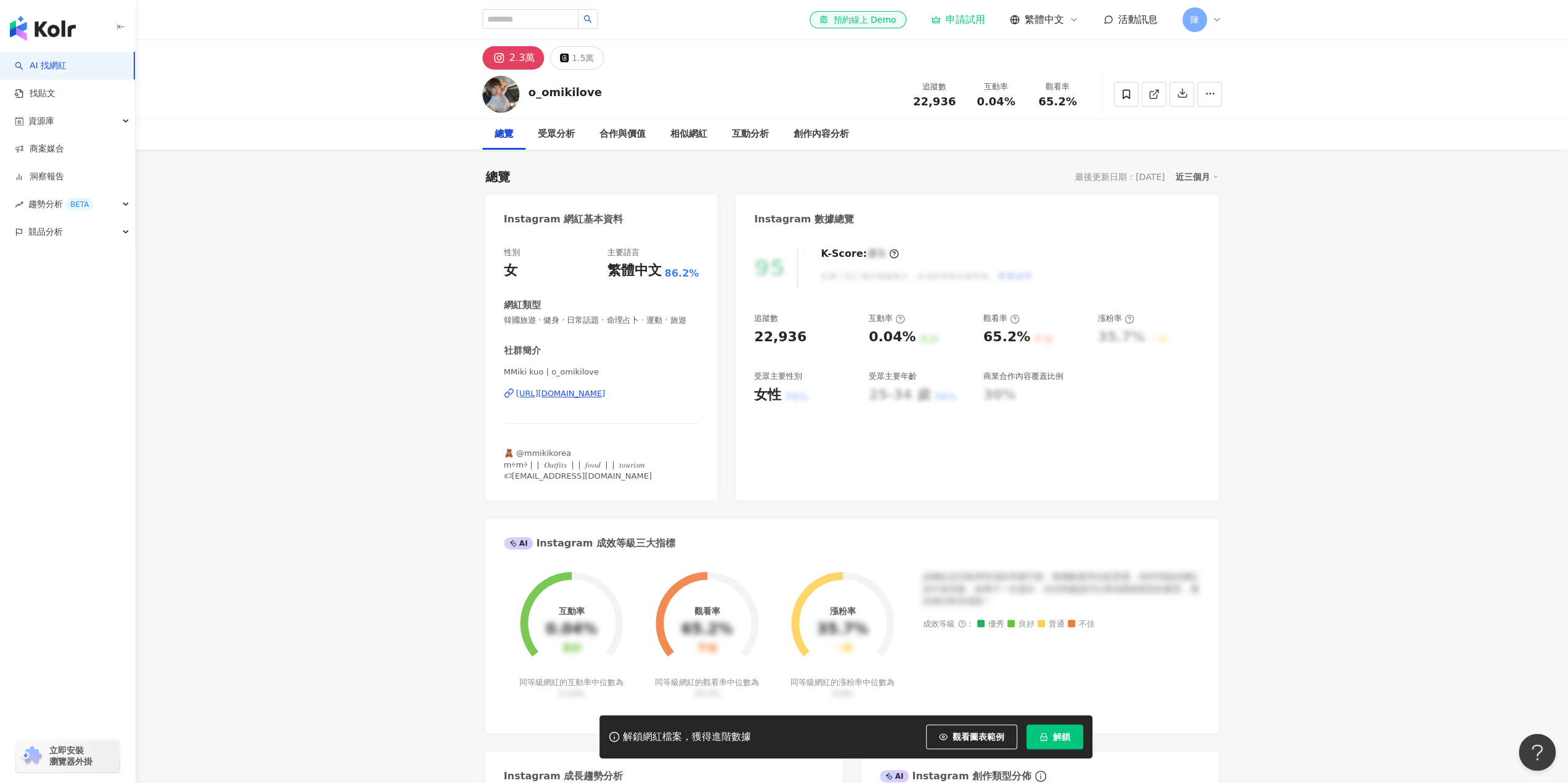
click at [606, 399] on div "https://www.instagram.com/o_omikilove/" at bounding box center [561, 394] width 89 height 11
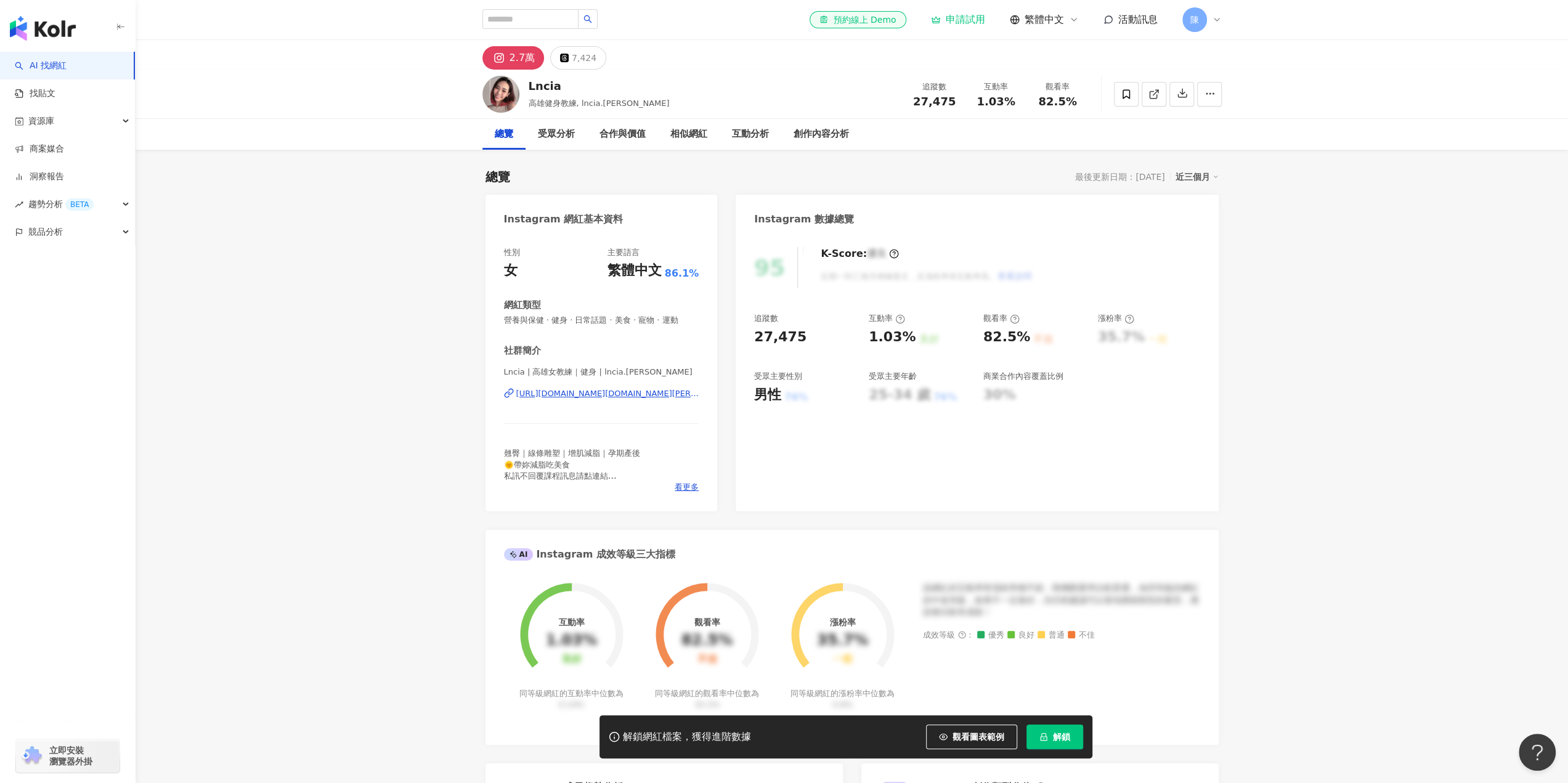
click at [611, 391] on div "https://www.instagram.com/lncia.lin/" at bounding box center [608, 394] width 183 height 11
click at [598, 399] on div "https://www.instagram.com/luv52222/" at bounding box center [561, 394] width 89 height 11
click at [598, 393] on div "https://www.instagram.com/blueazullan/" at bounding box center [561, 394] width 89 height 11
click at [606, 395] on div "https://www.instagram.com/wj_dgi/" at bounding box center [561, 394] width 89 height 11
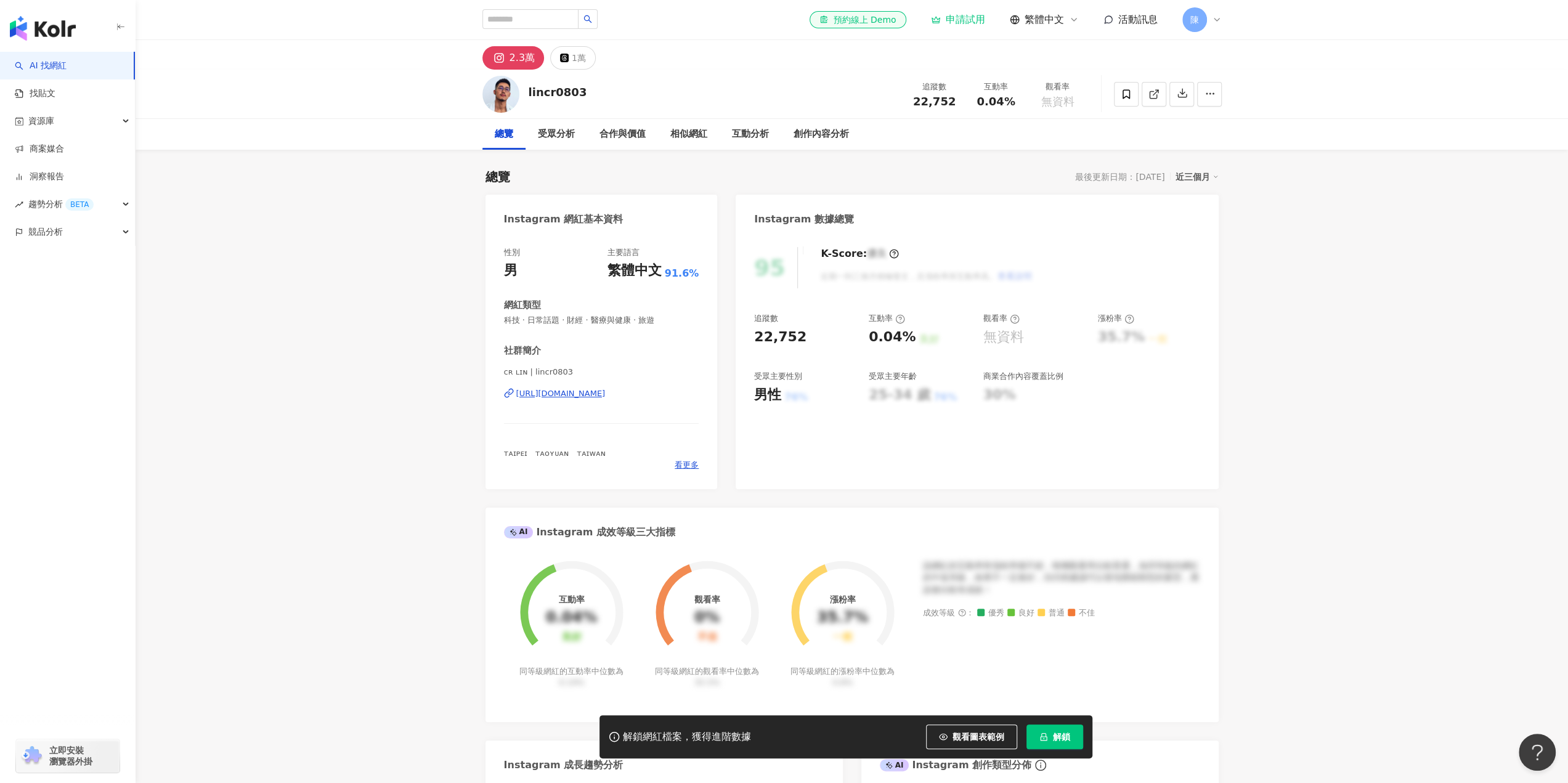
click at [591, 393] on div "https://www.instagram.com/lincr0803/" at bounding box center [561, 394] width 89 height 11
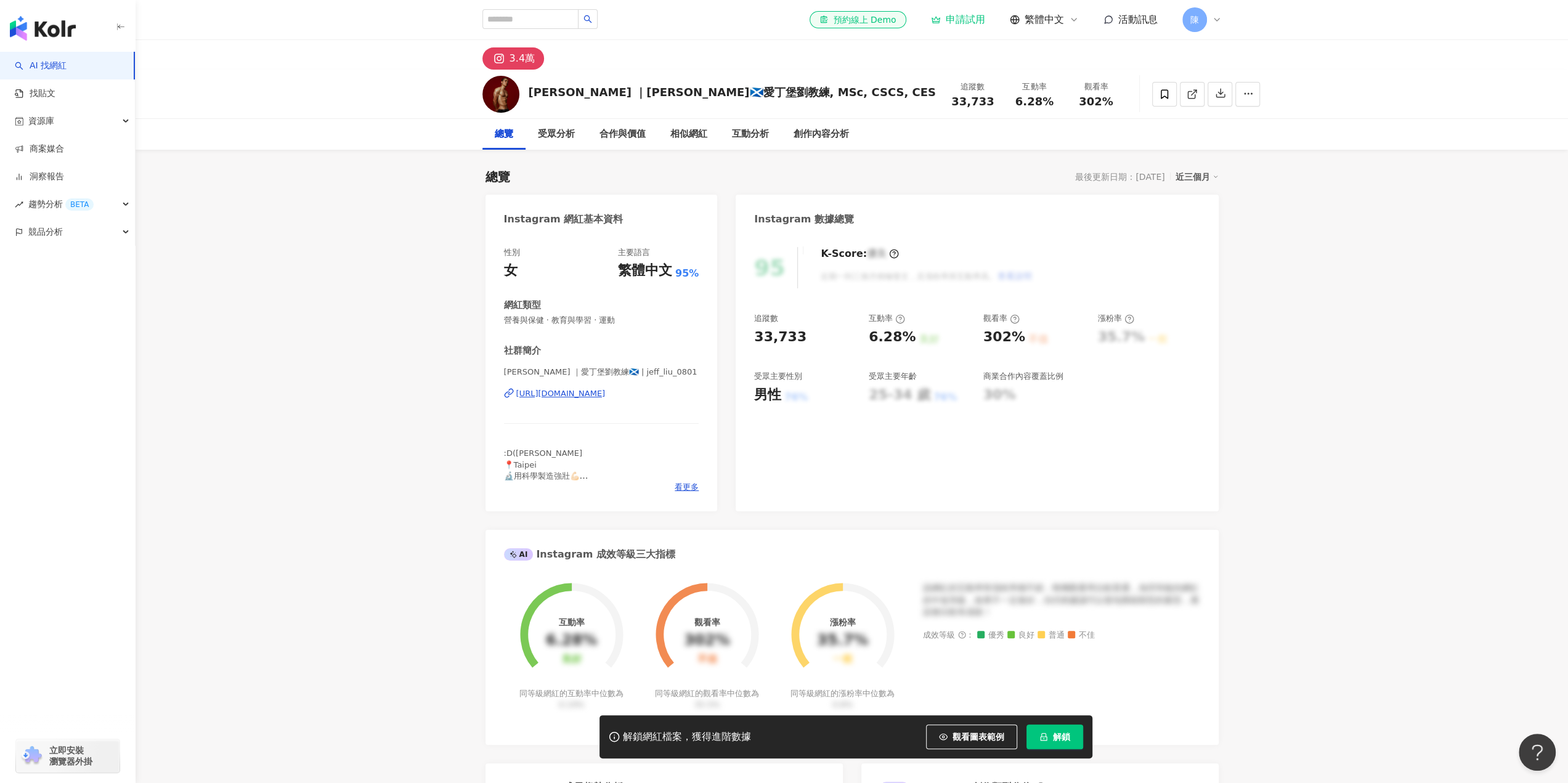
click at [606, 391] on div "https://www.instagram.com/jeff_liu_0801/" at bounding box center [561, 394] width 89 height 11
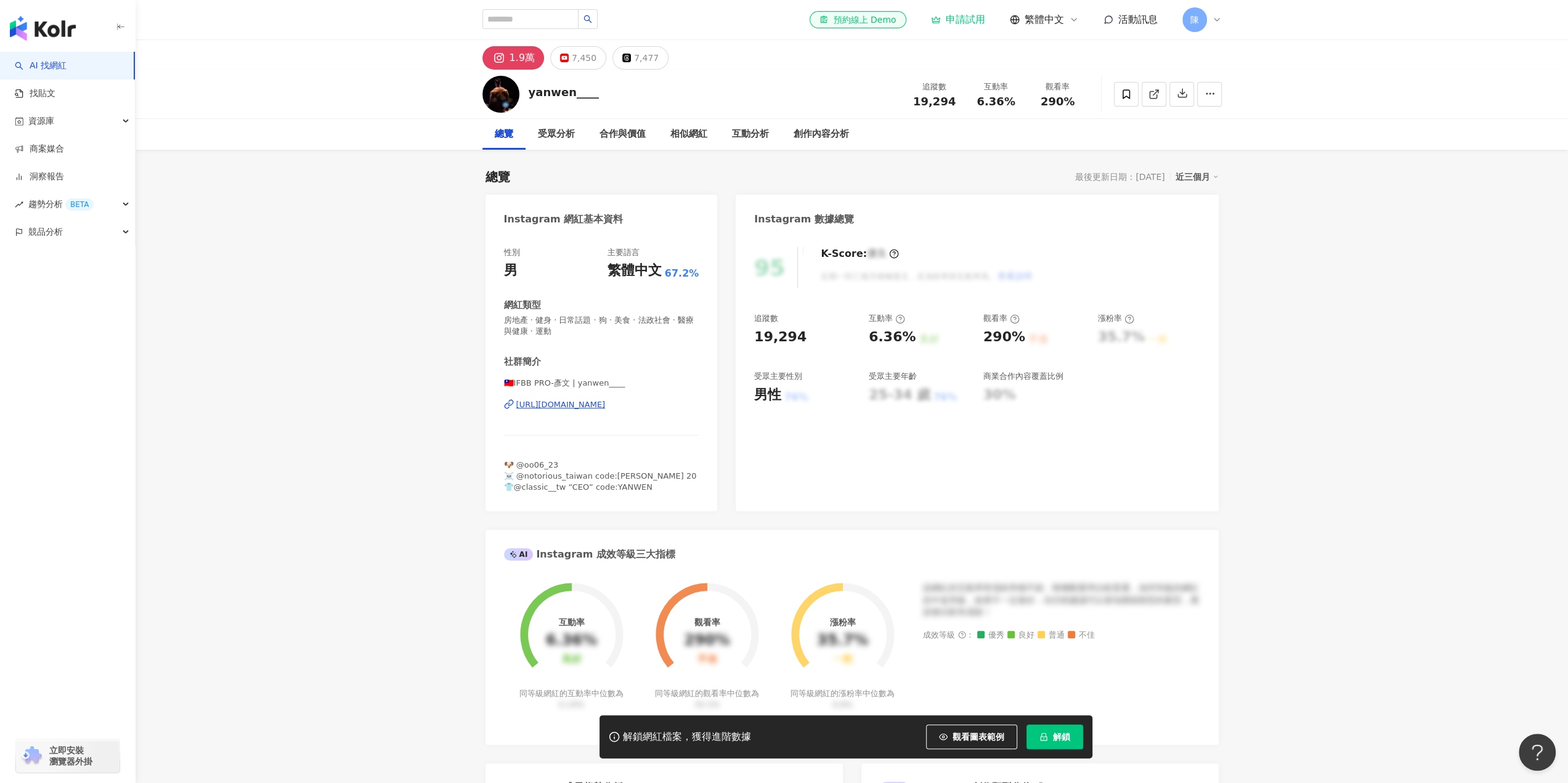
click at [606, 405] on div "[URL][DOMAIN_NAME]" at bounding box center [561, 405] width 89 height 11
